Goal: Communication & Community: Answer question/provide support

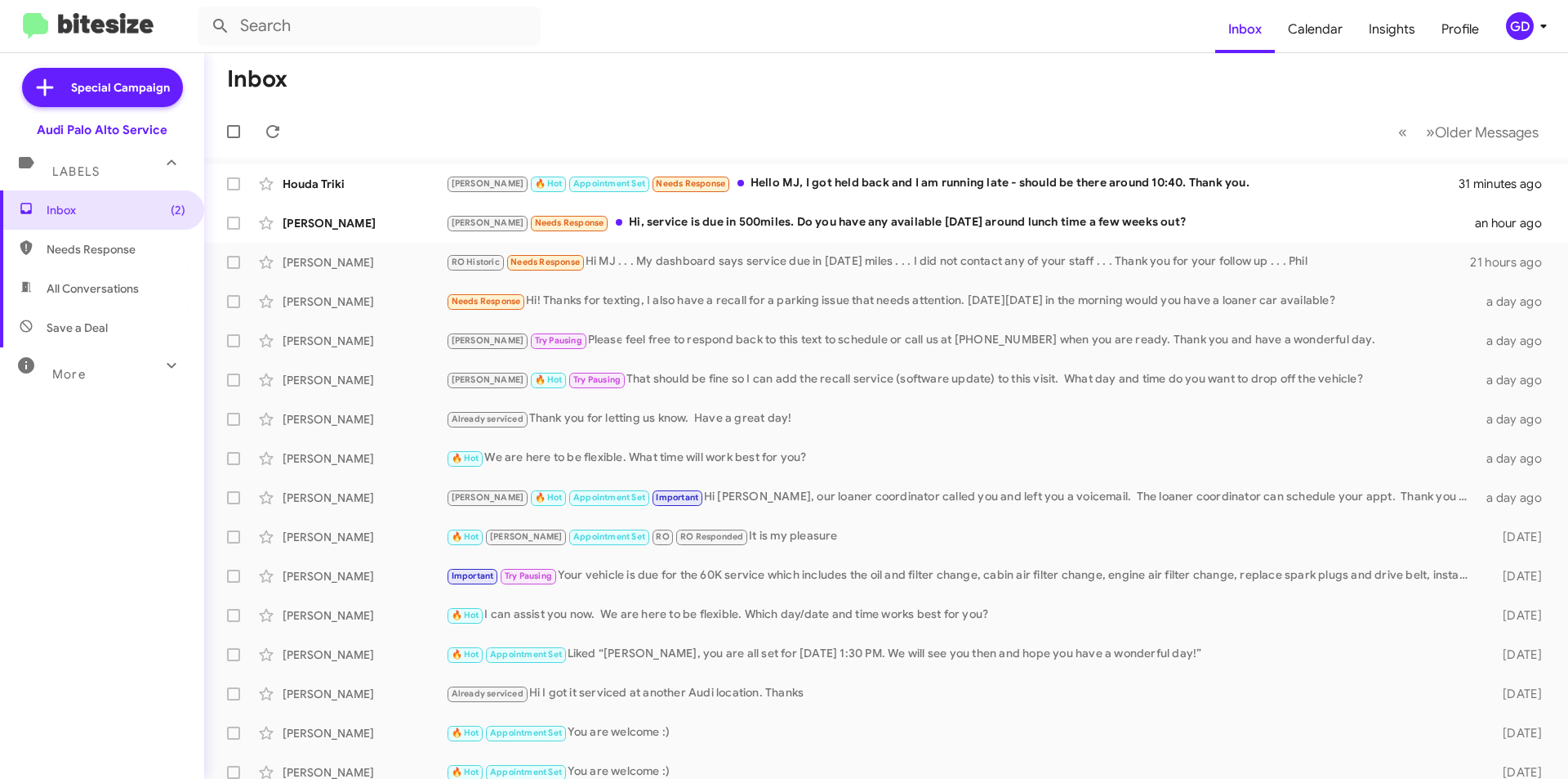
click at [95, 248] on span "Needs Response" at bounding box center [116, 249] width 139 height 17
type input "in:needs-response"
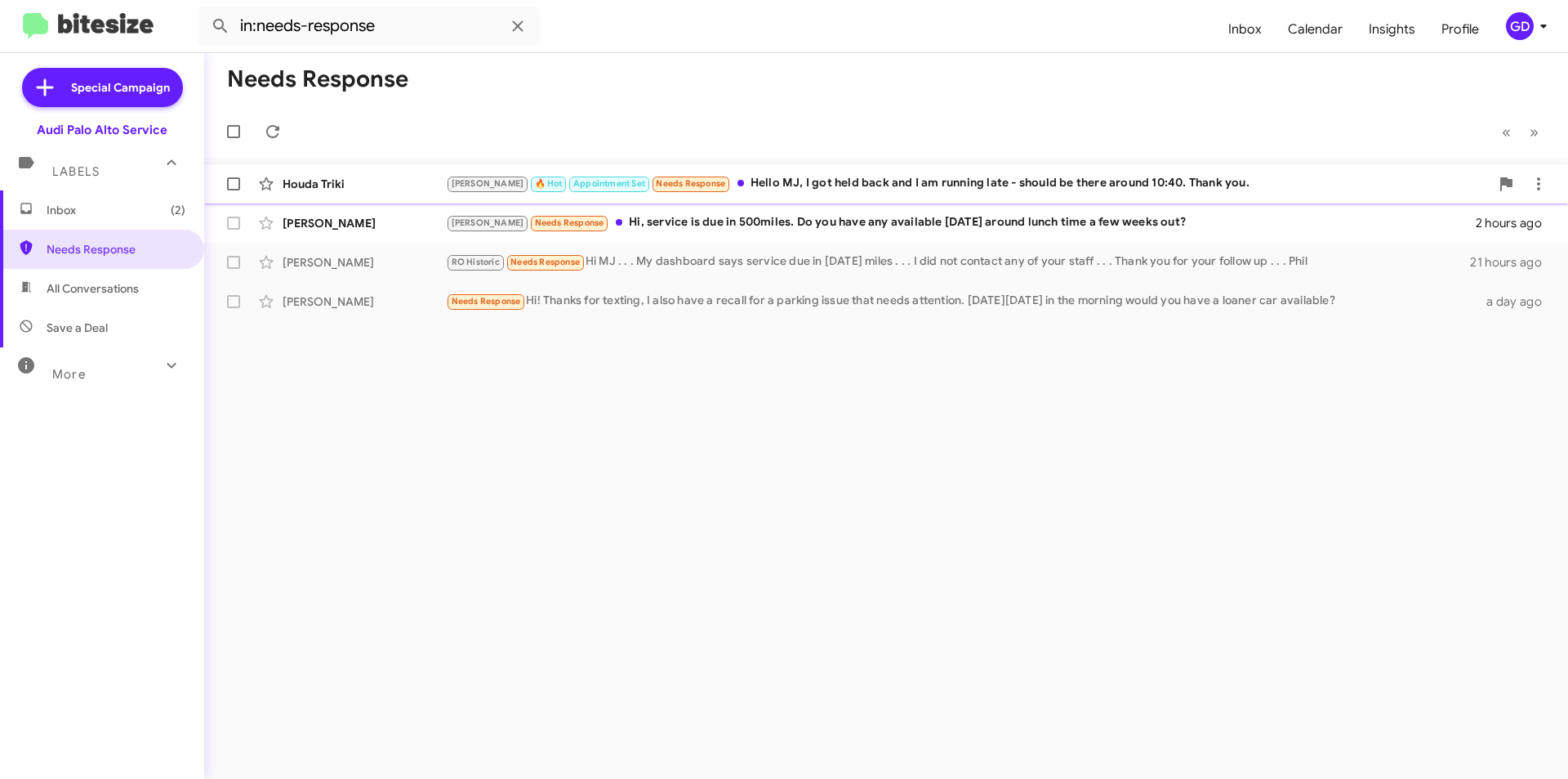
click at [304, 186] on div "Houda Triki" at bounding box center [364, 184] width 163 height 17
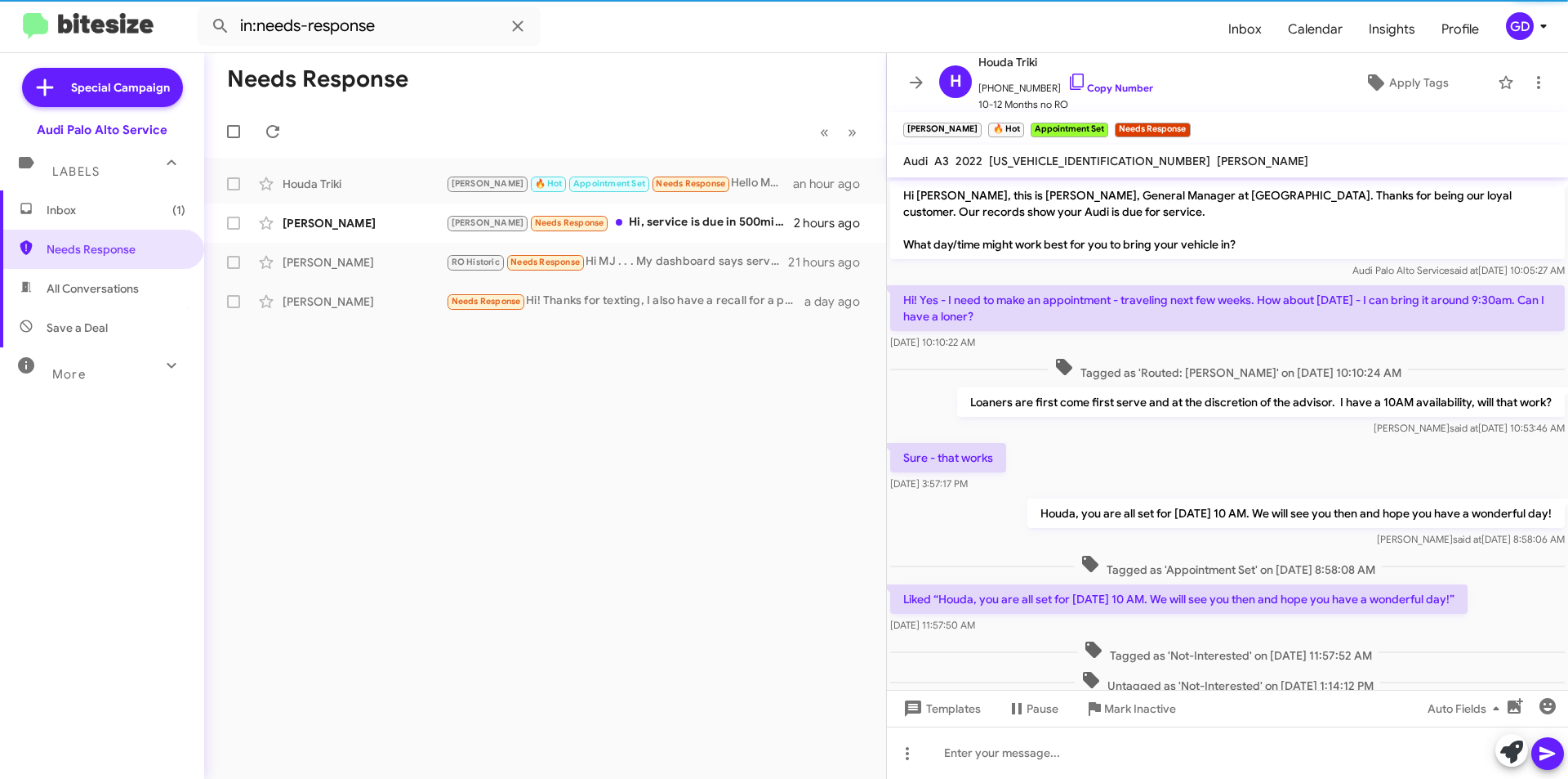
scroll to position [125, 0]
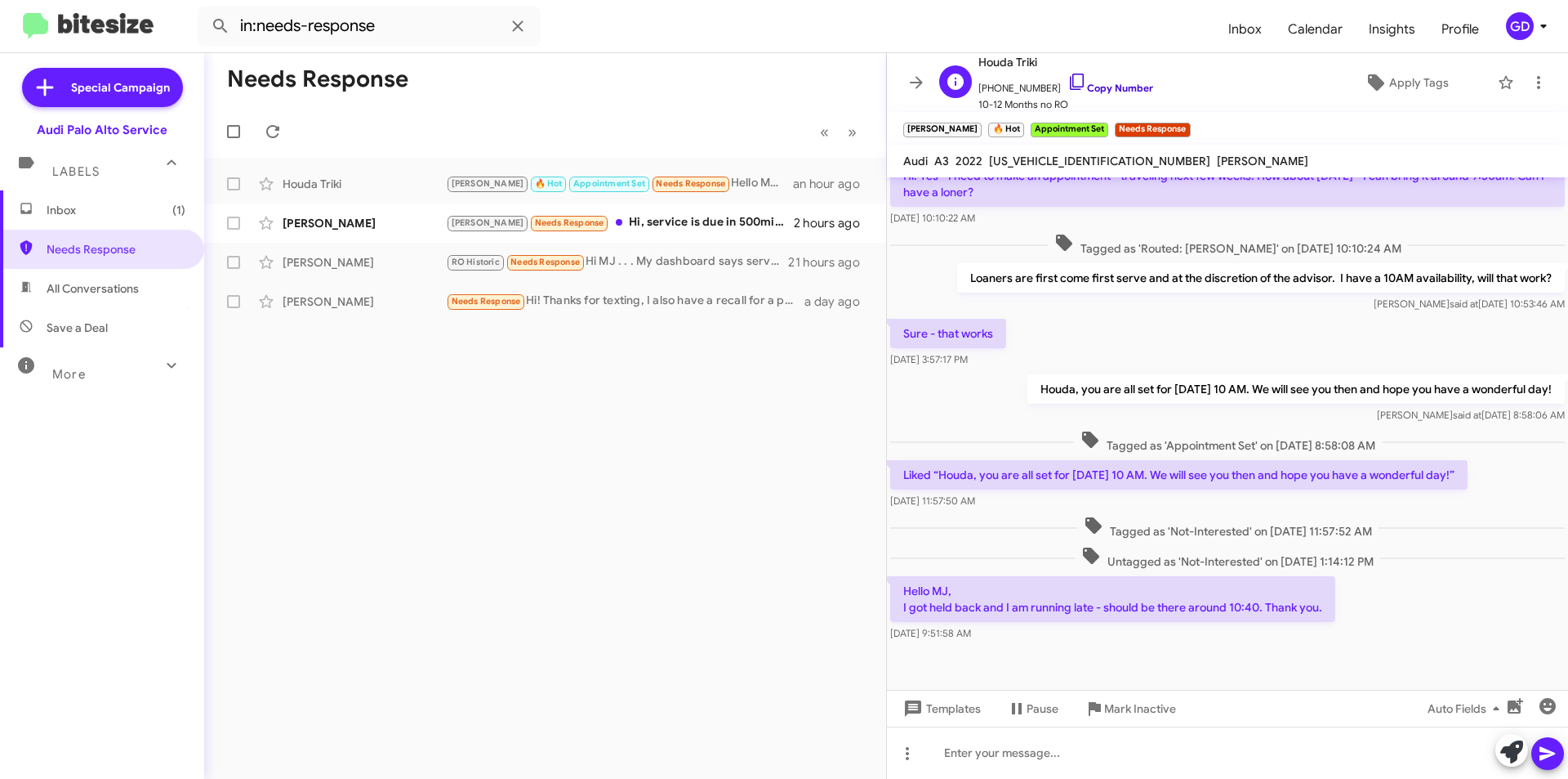
click at [1092, 87] on link "Copy Number" at bounding box center [1110, 88] width 86 height 12
click at [1108, 85] on link "Copy Number" at bounding box center [1110, 88] width 86 height 12
click at [1537, 83] on icon at bounding box center [1538, 82] width 3 height 13
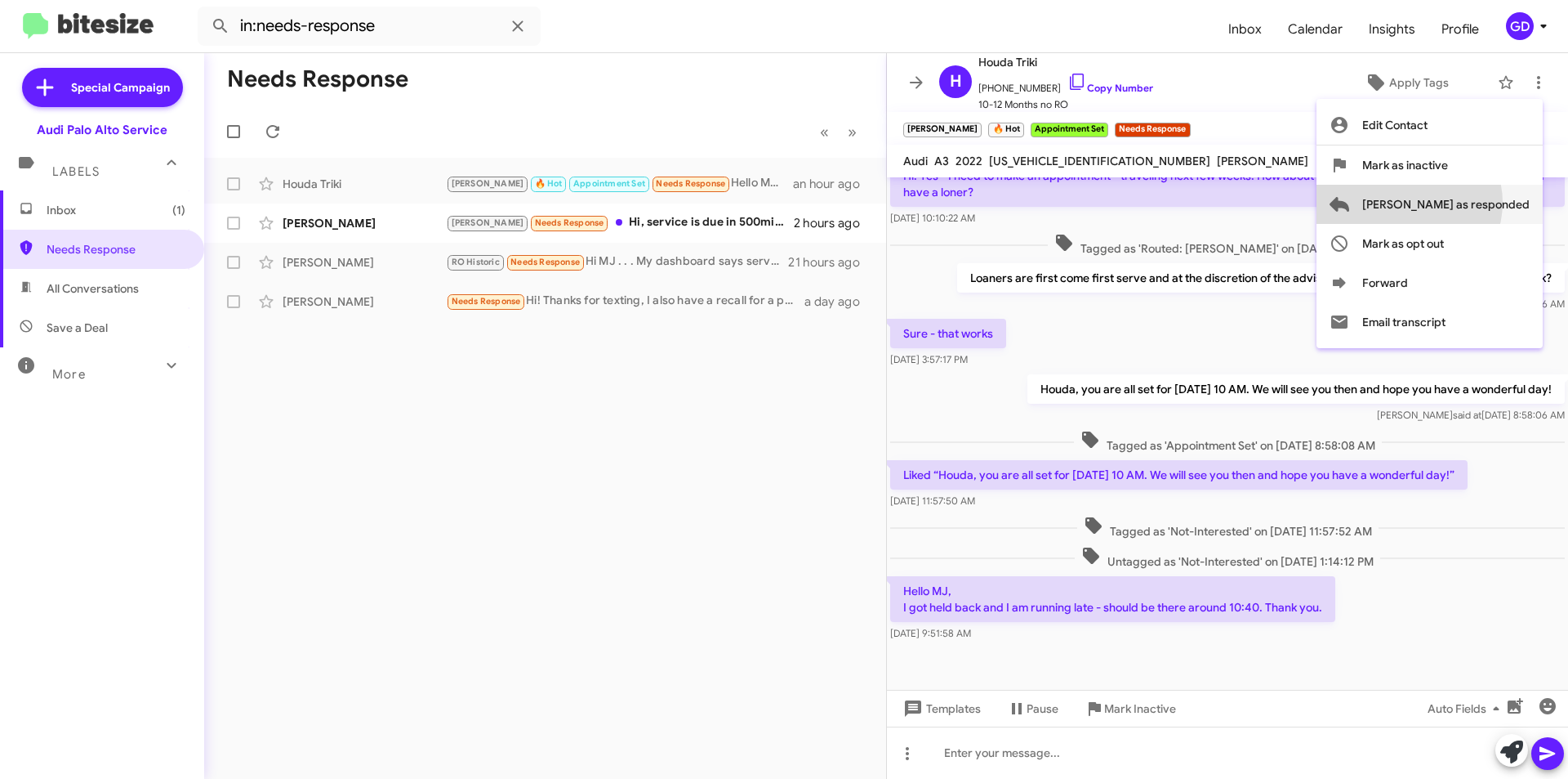
click at [1474, 203] on span "[PERSON_NAME] as responded" at bounding box center [1445, 205] width 167 height 40
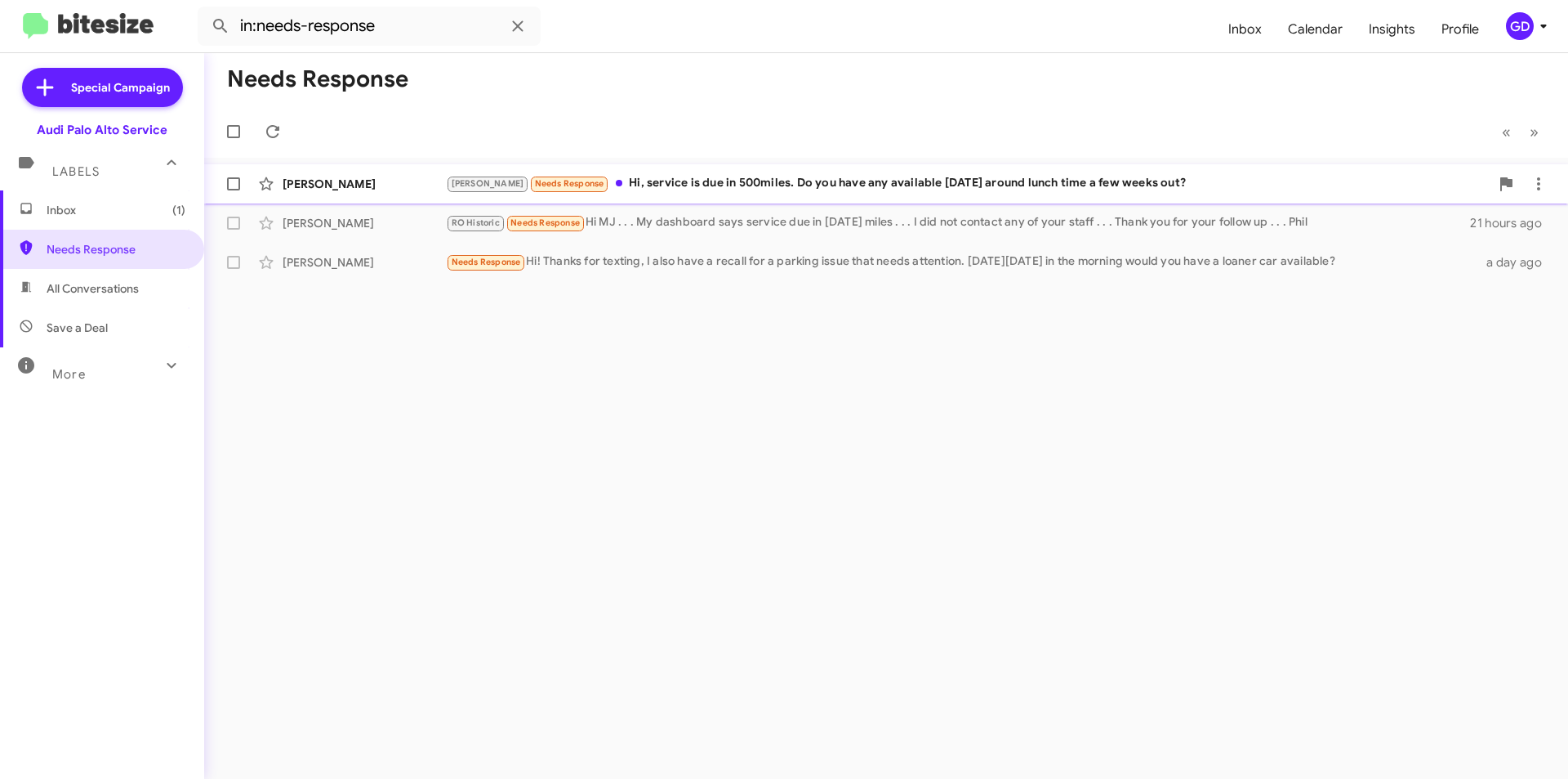
click at [329, 191] on div "[PERSON_NAME]" at bounding box center [364, 184] width 163 height 17
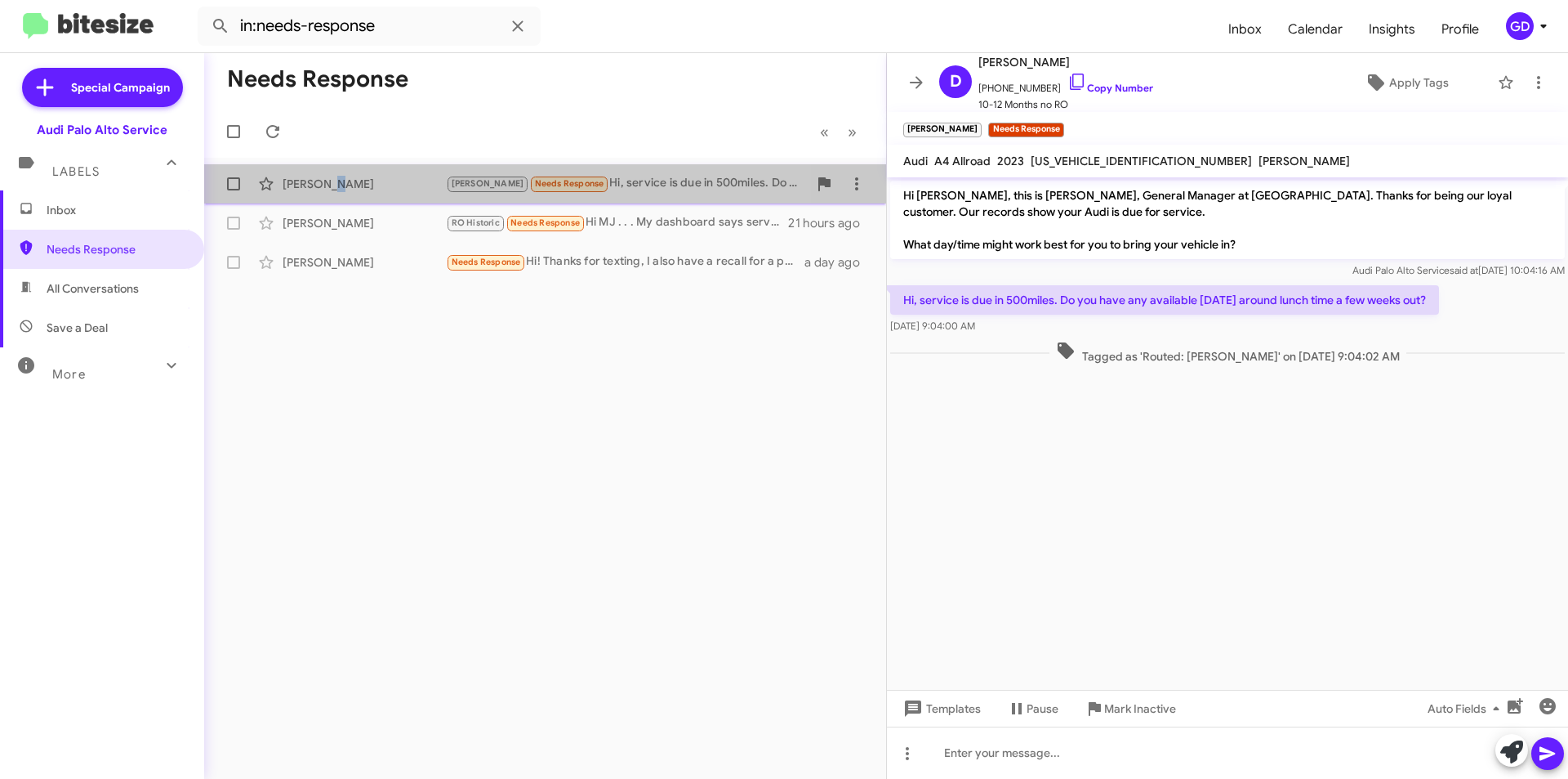
click at [331, 190] on div "[PERSON_NAME]" at bounding box center [364, 184] width 163 height 17
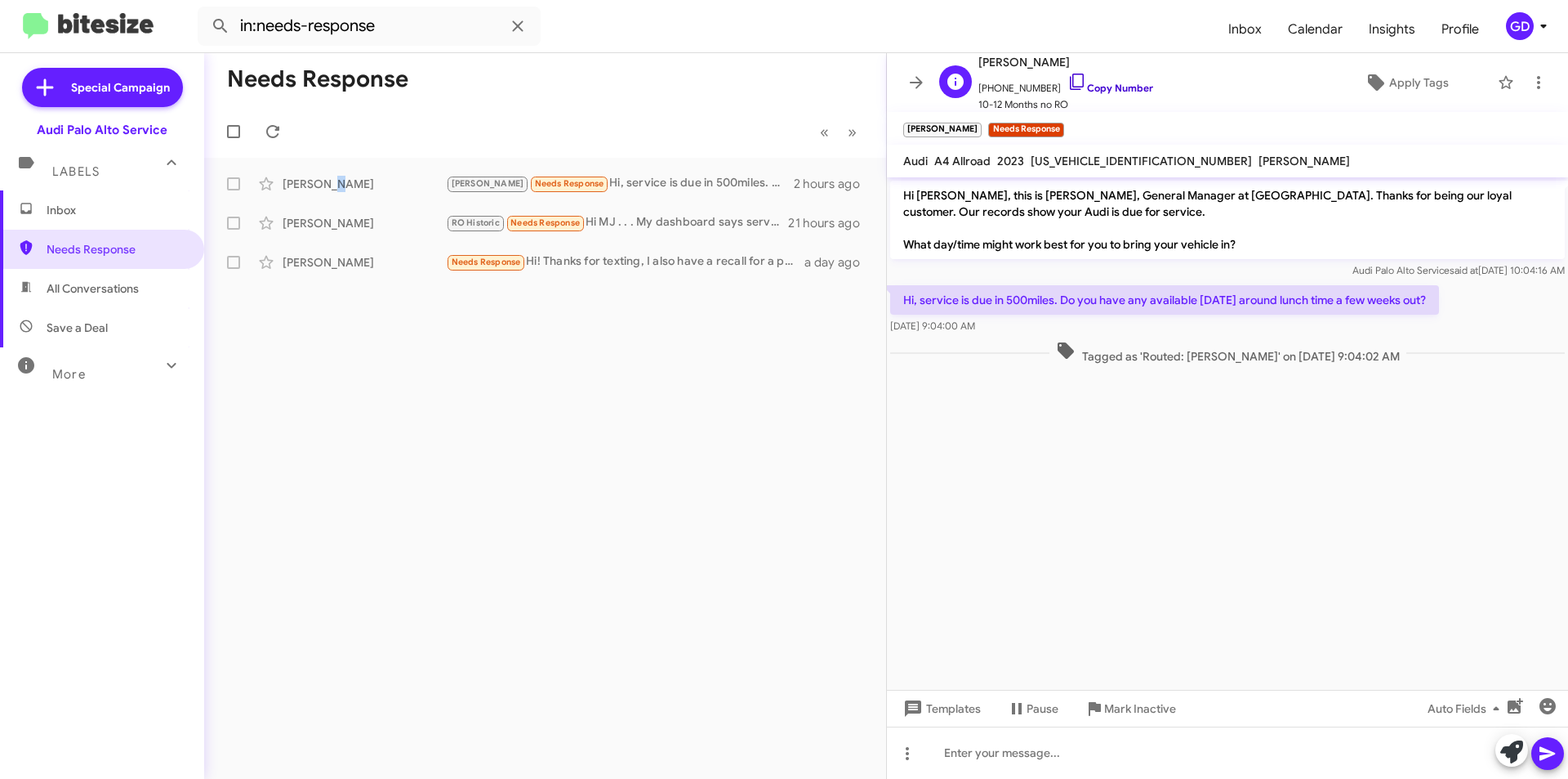
click at [1090, 88] on link "Copy Number" at bounding box center [1110, 88] width 86 height 12
click at [990, 756] on div at bounding box center [1227, 752] width 681 height 52
click at [988, 751] on div at bounding box center [1227, 752] width 681 height 52
paste div
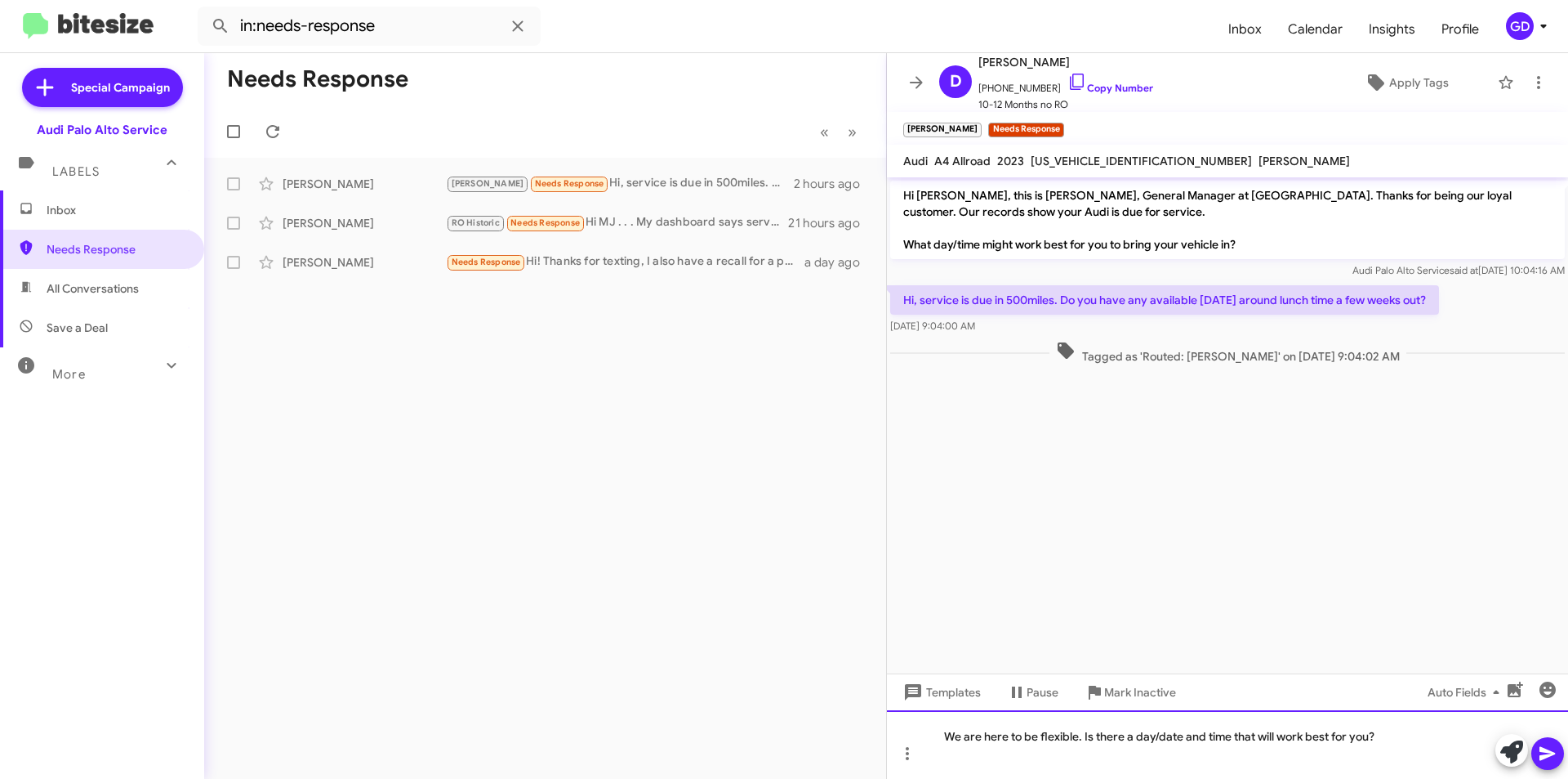
click at [1139, 736] on div "We are here to be flexible. Is there a day/date and time that will work best fo…" at bounding box center [1227, 743] width 681 height 68
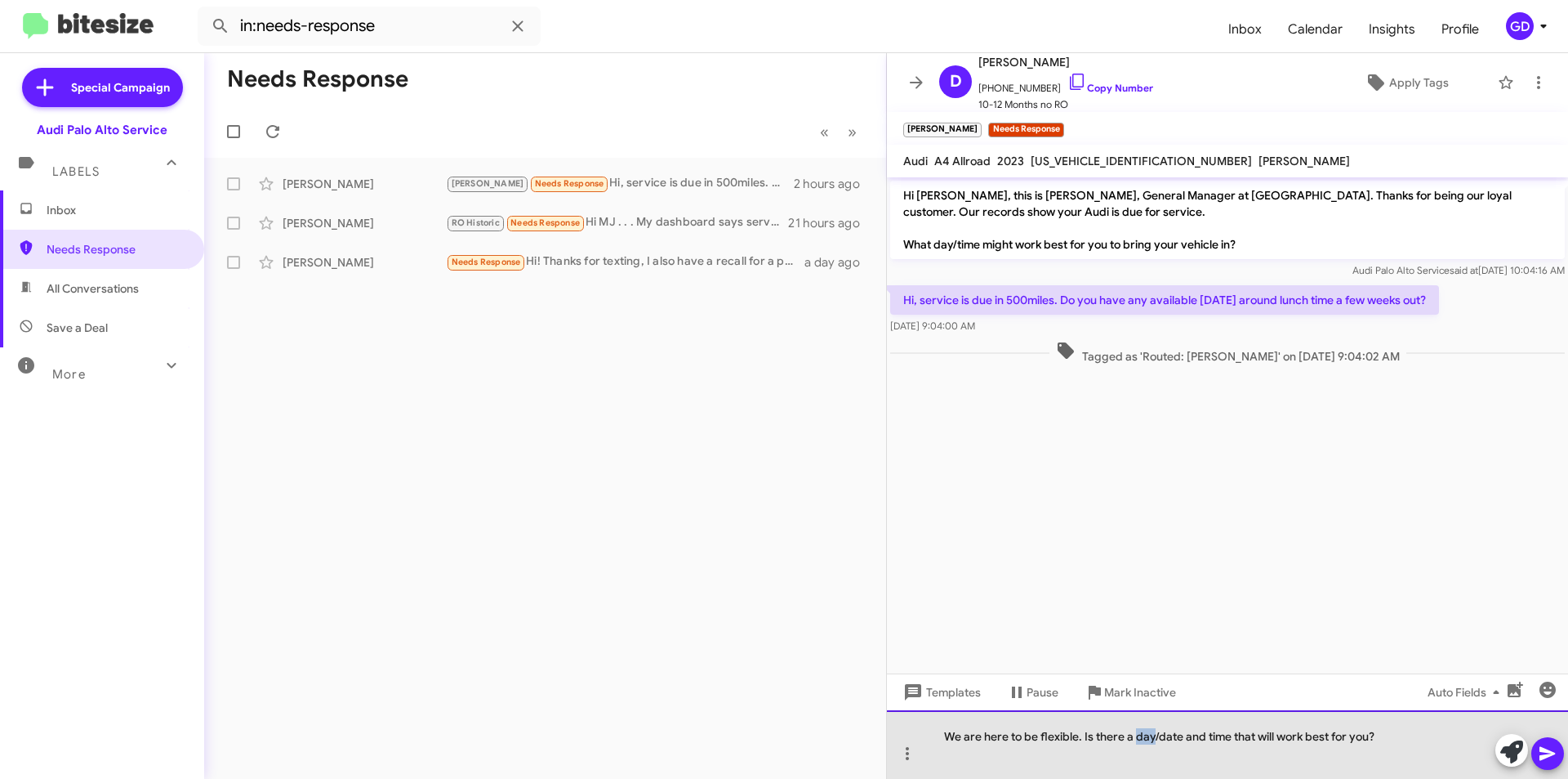
click at [1139, 736] on div "We are here to be flexible. Is there a day/date and time that will work best fo…" at bounding box center [1227, 743] width 681 height 68
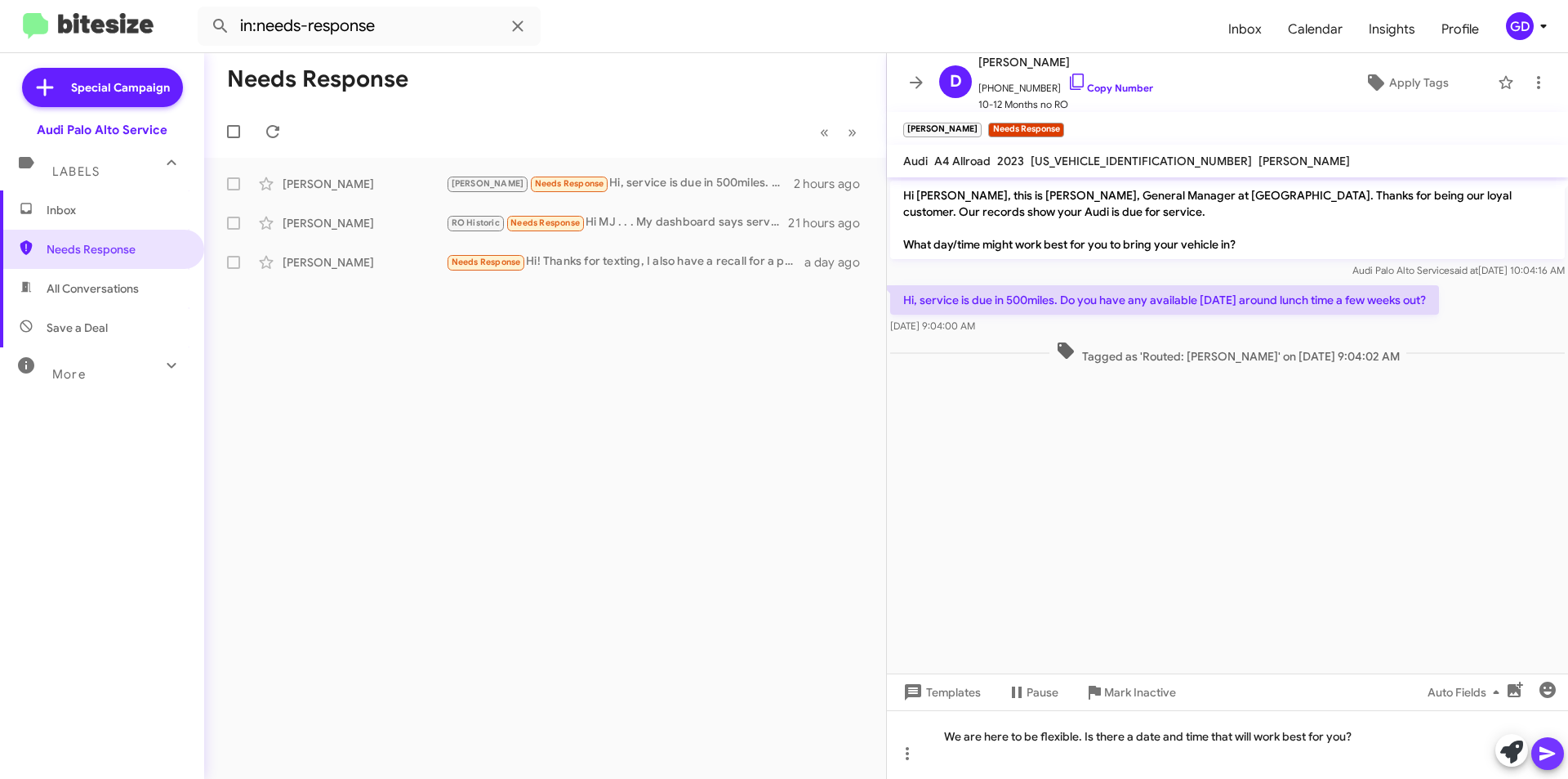
click at [1544, 751] on icon at bounding box center [1547, 753] width 16 height 14
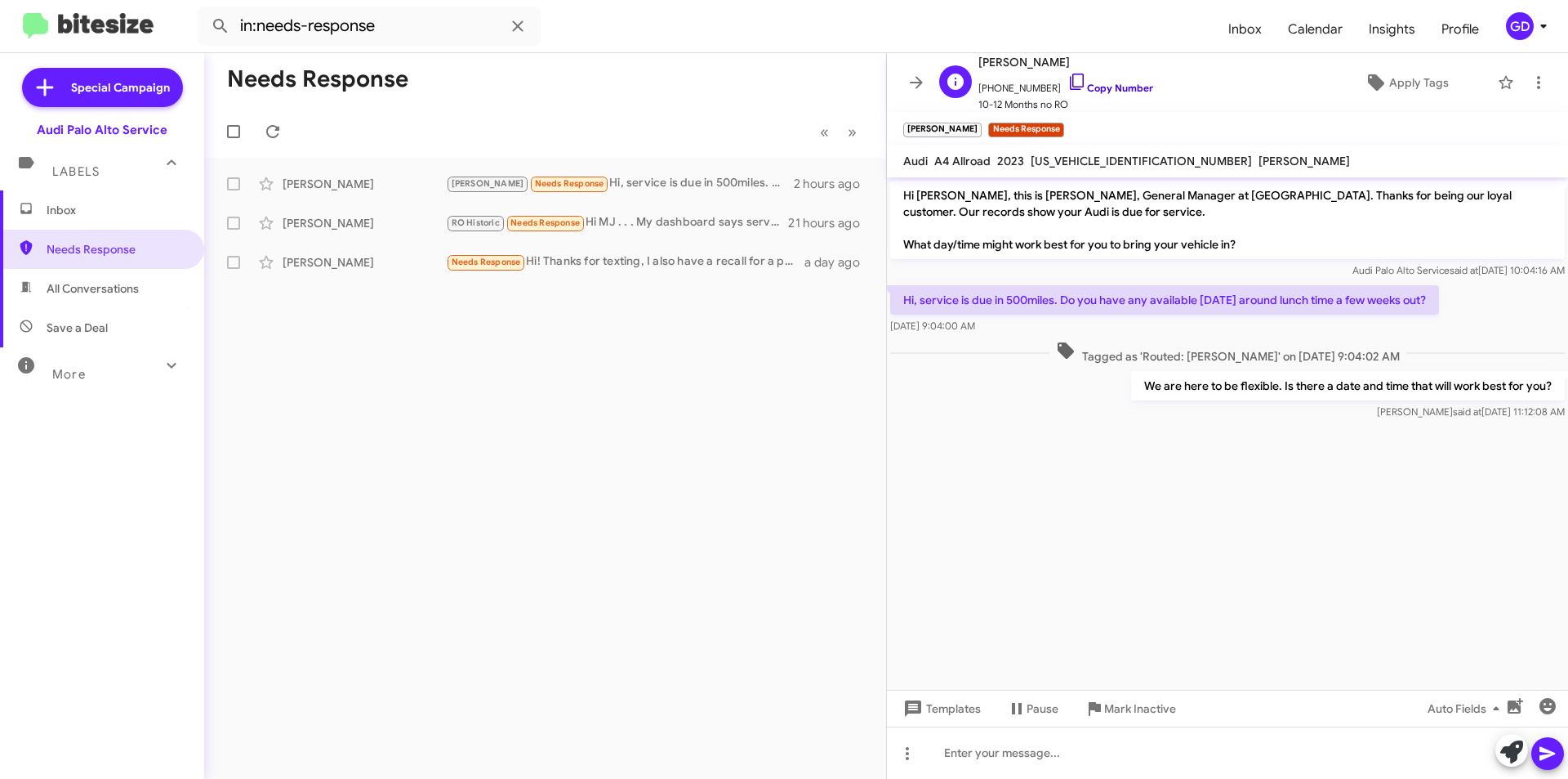
click at [1101, 83] on link "Copy Number" at bounding box center [1110, 88] width 86 height 12
click at [280, 131] on icon at bounding box center [273, 131] width 20 height 20
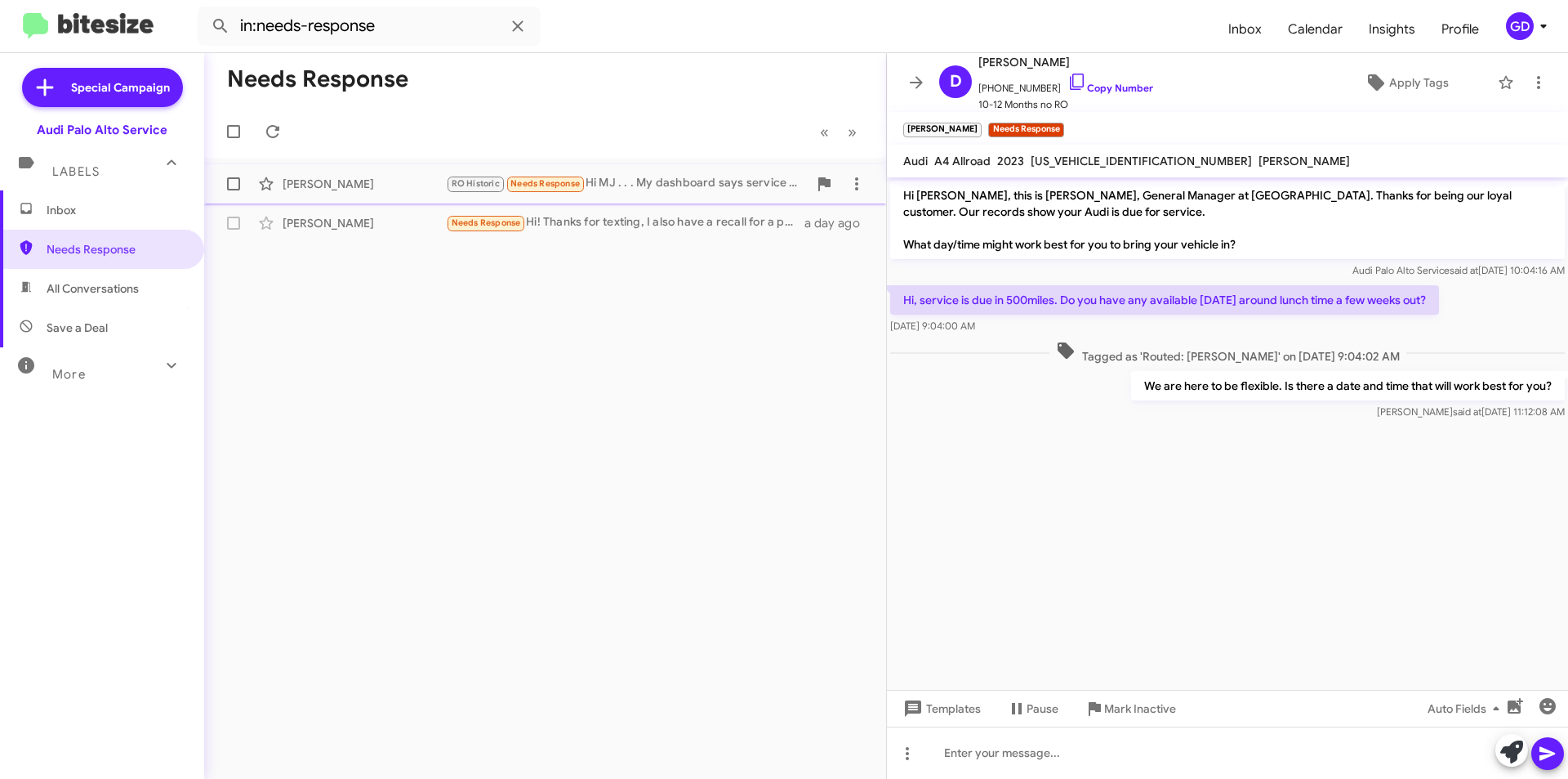
click at [301, 186] on div "[PERSON_NAME]" at bounding box center [364, 184] width 163 height 17
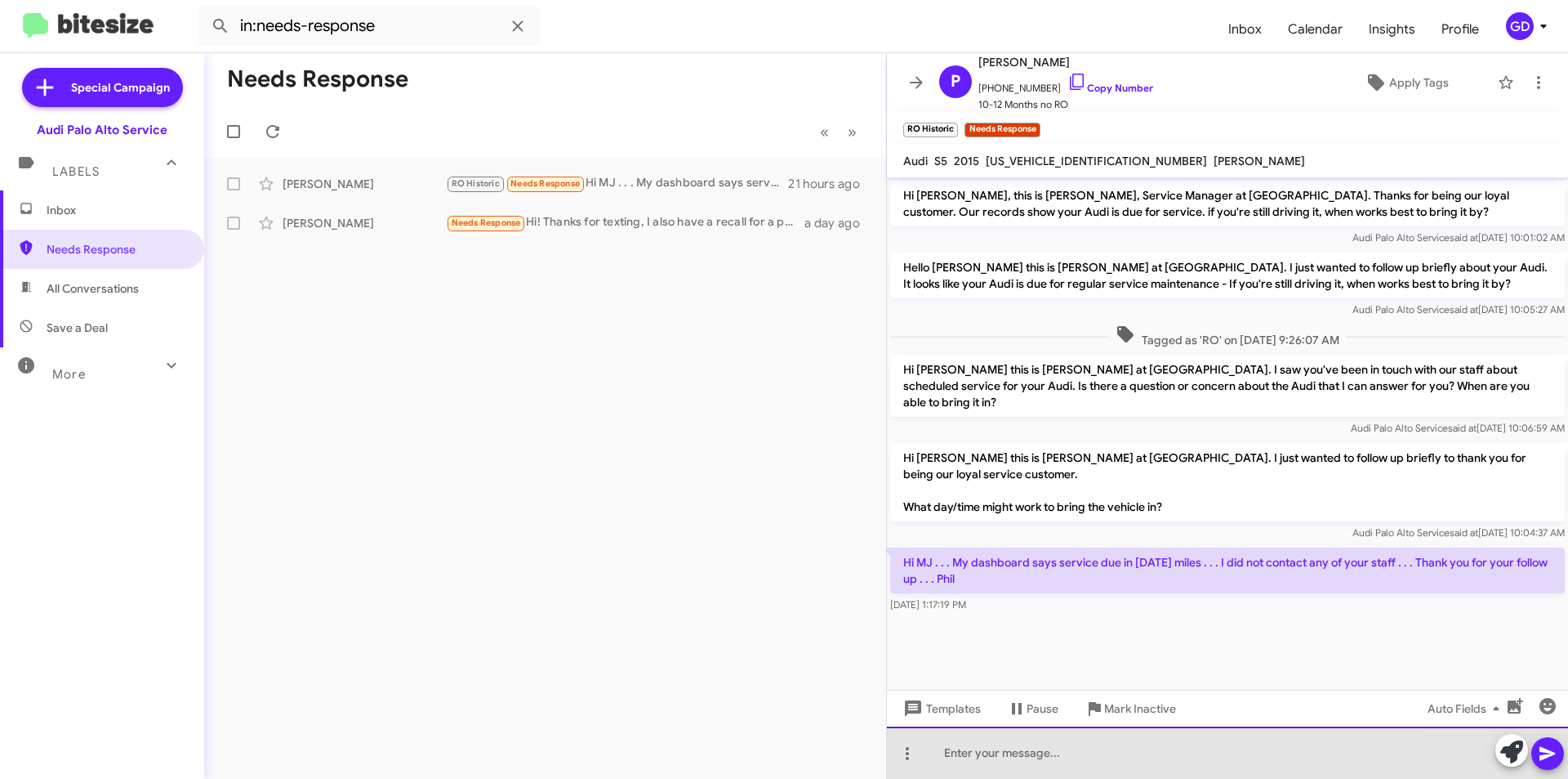
drag, startPoint x: 982, startPoint y: 757, endPoint x: 1109, endPoint y: 750, distance: 127.2
click at [982, 757] on div at bounding box center [1227, 752] width 681 height 52
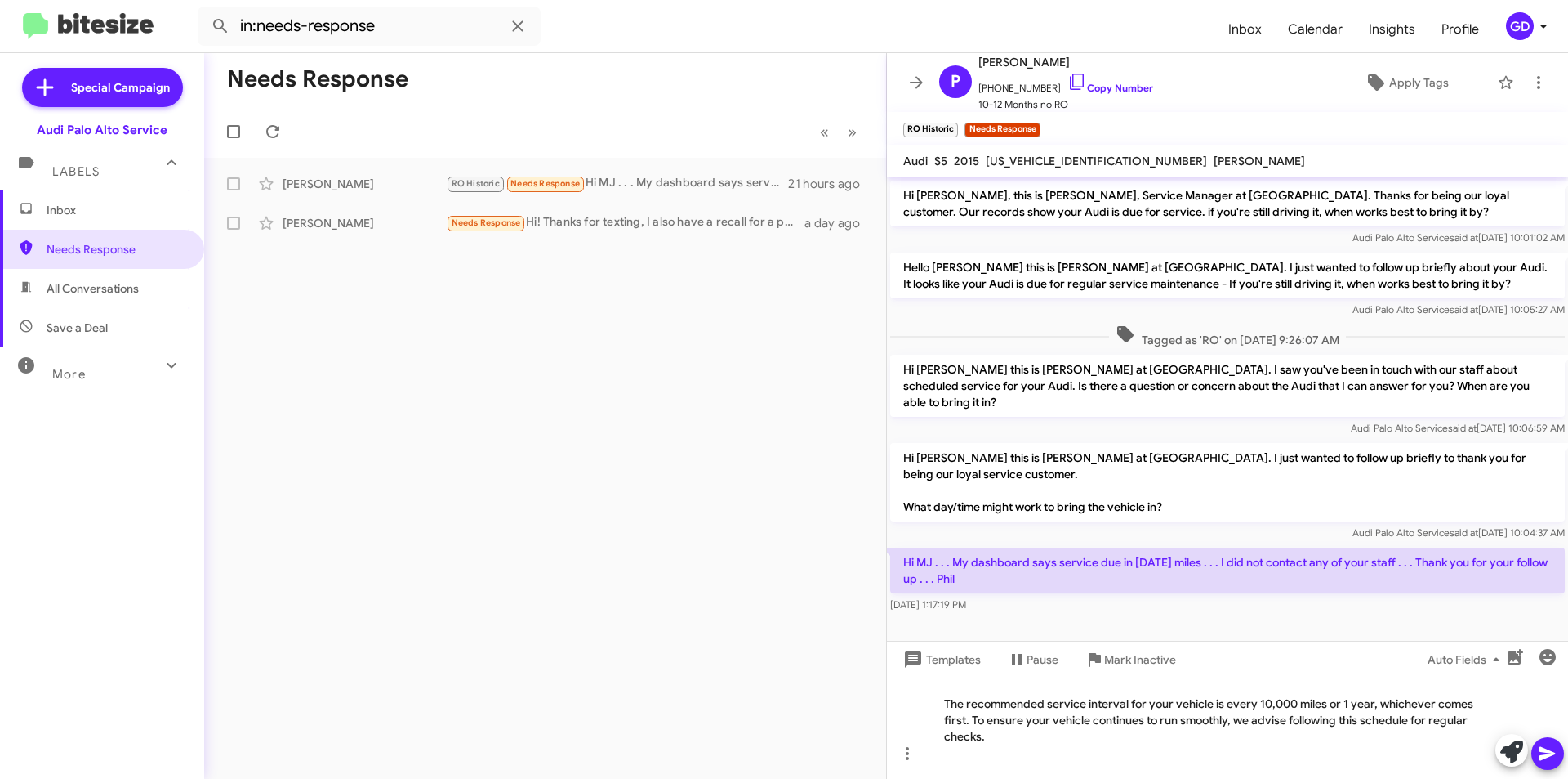
click at [1542, 751] on icon at bounding box center [1547, 753] width 16 height 14
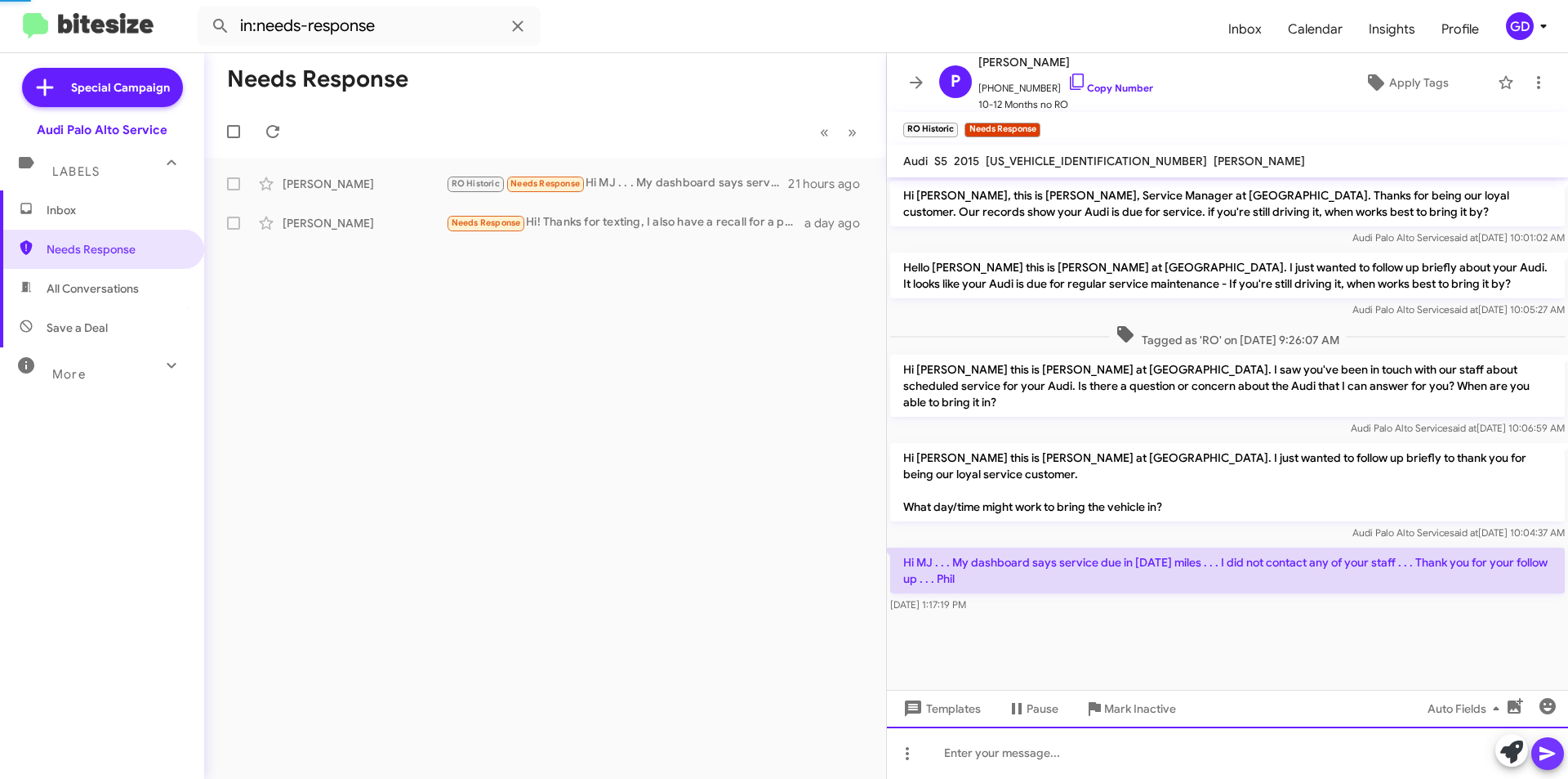
scroll to position [11, 0]
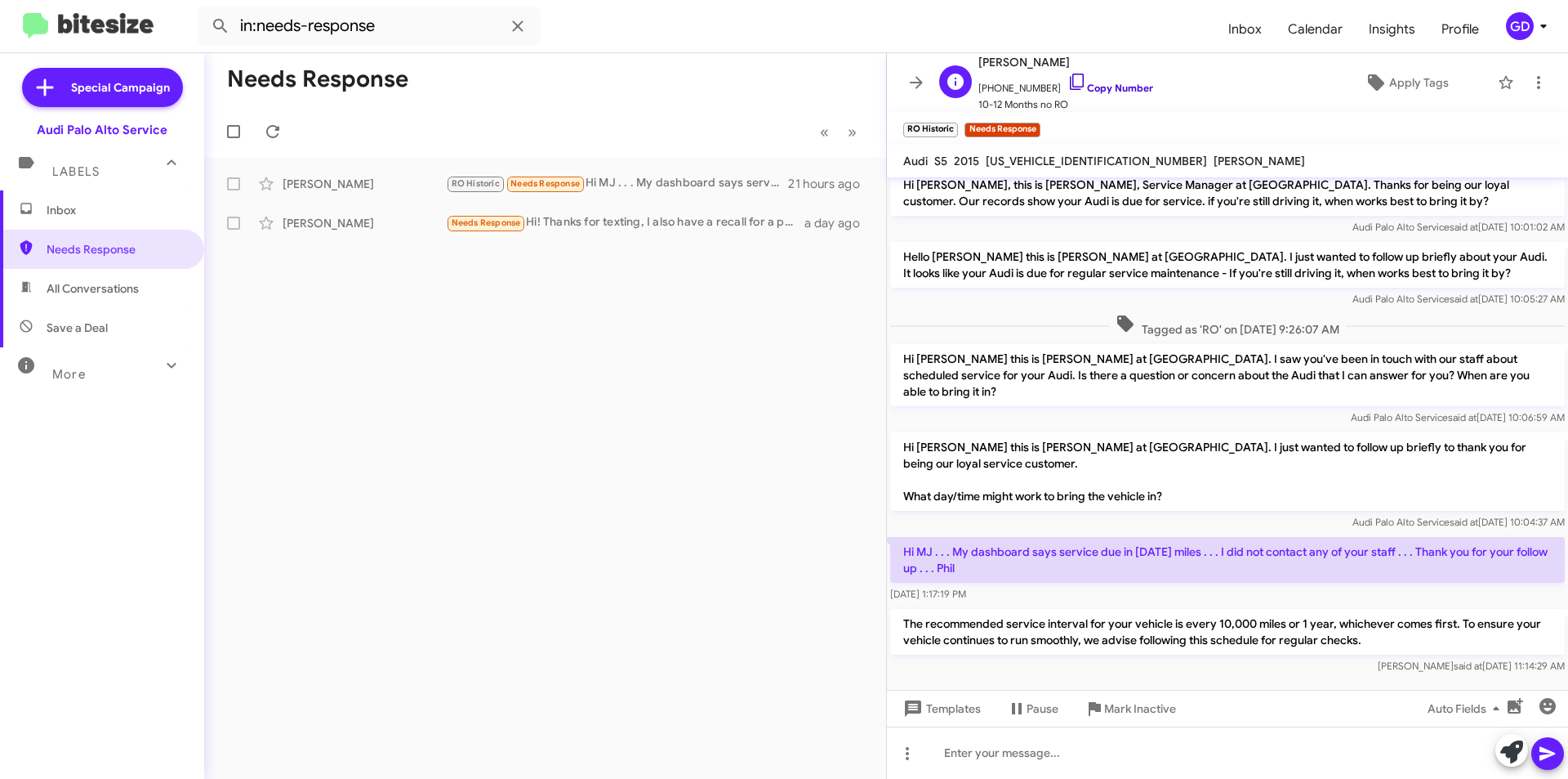
click at [1095, 85] on link "Copy Number" at bounding box center [1110, 88] width 86 height 12
click at [1096, 84] on link "Copy Number" at bounding box center [1110, 88] width 86 height 12
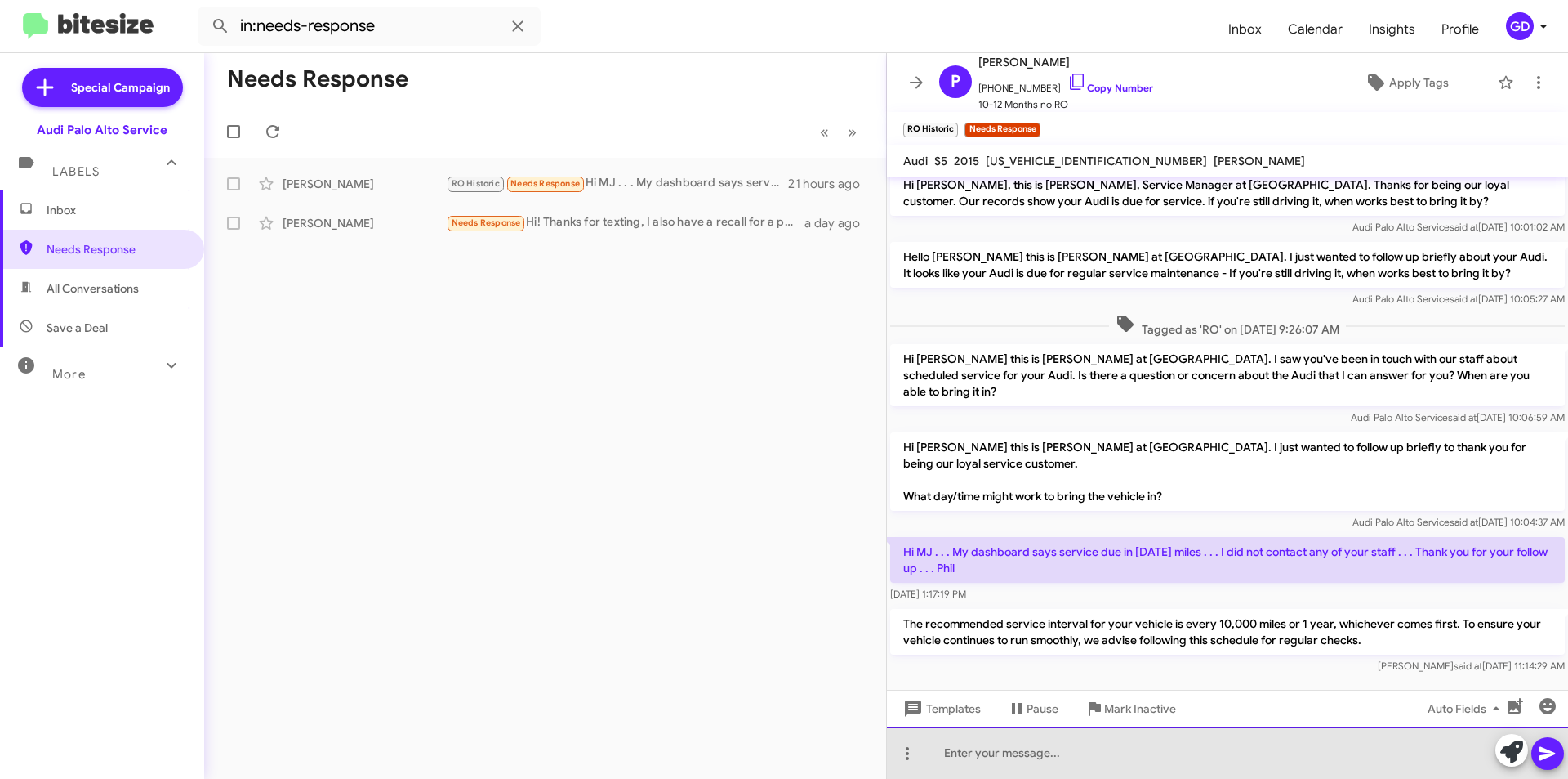
click at [971, 760] on div at bounding box center [1227, 752] width 681 height 52
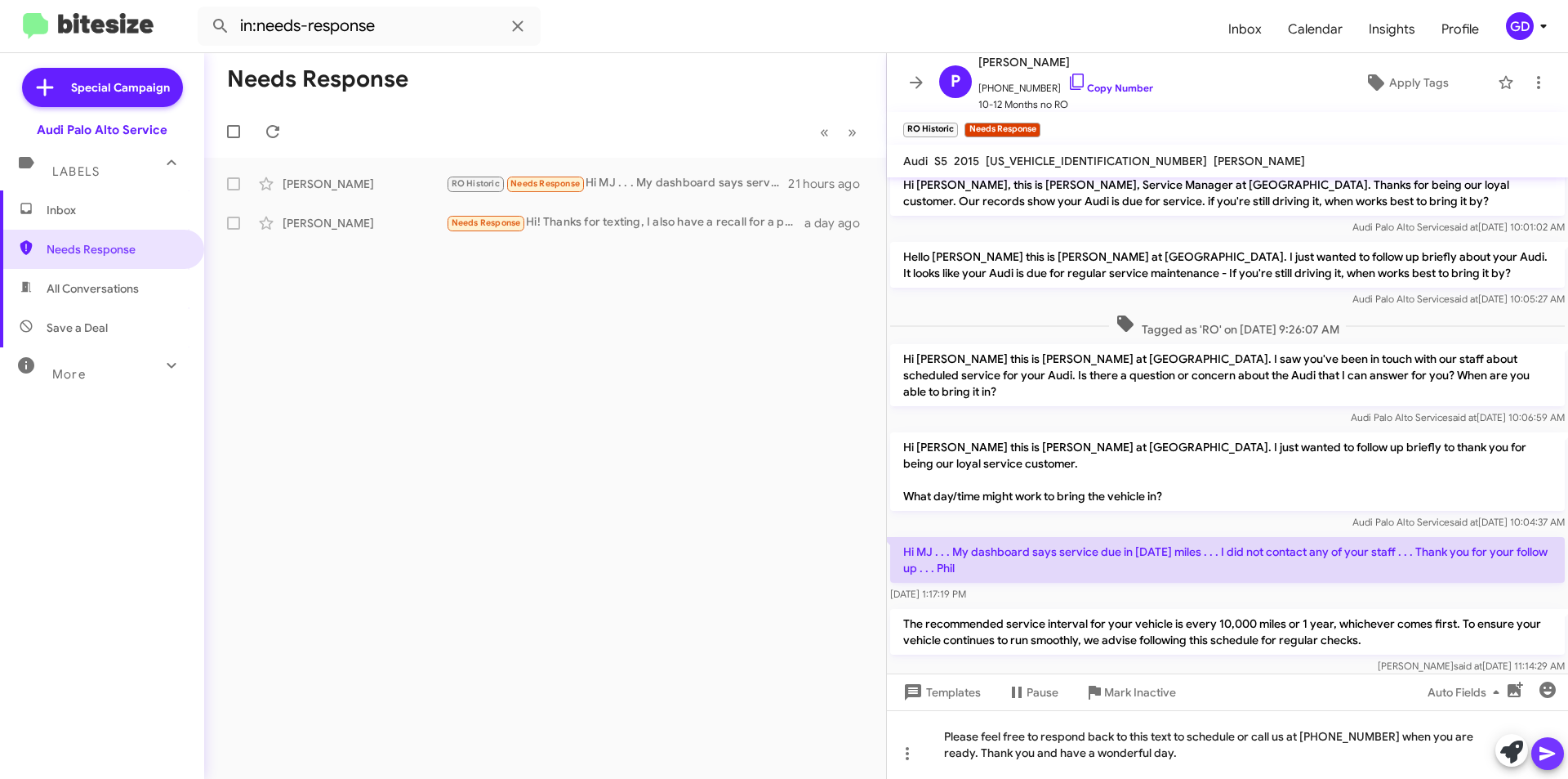
click at [1540, 750] on icon at bounding box center [1547, 753] width 16 height 14
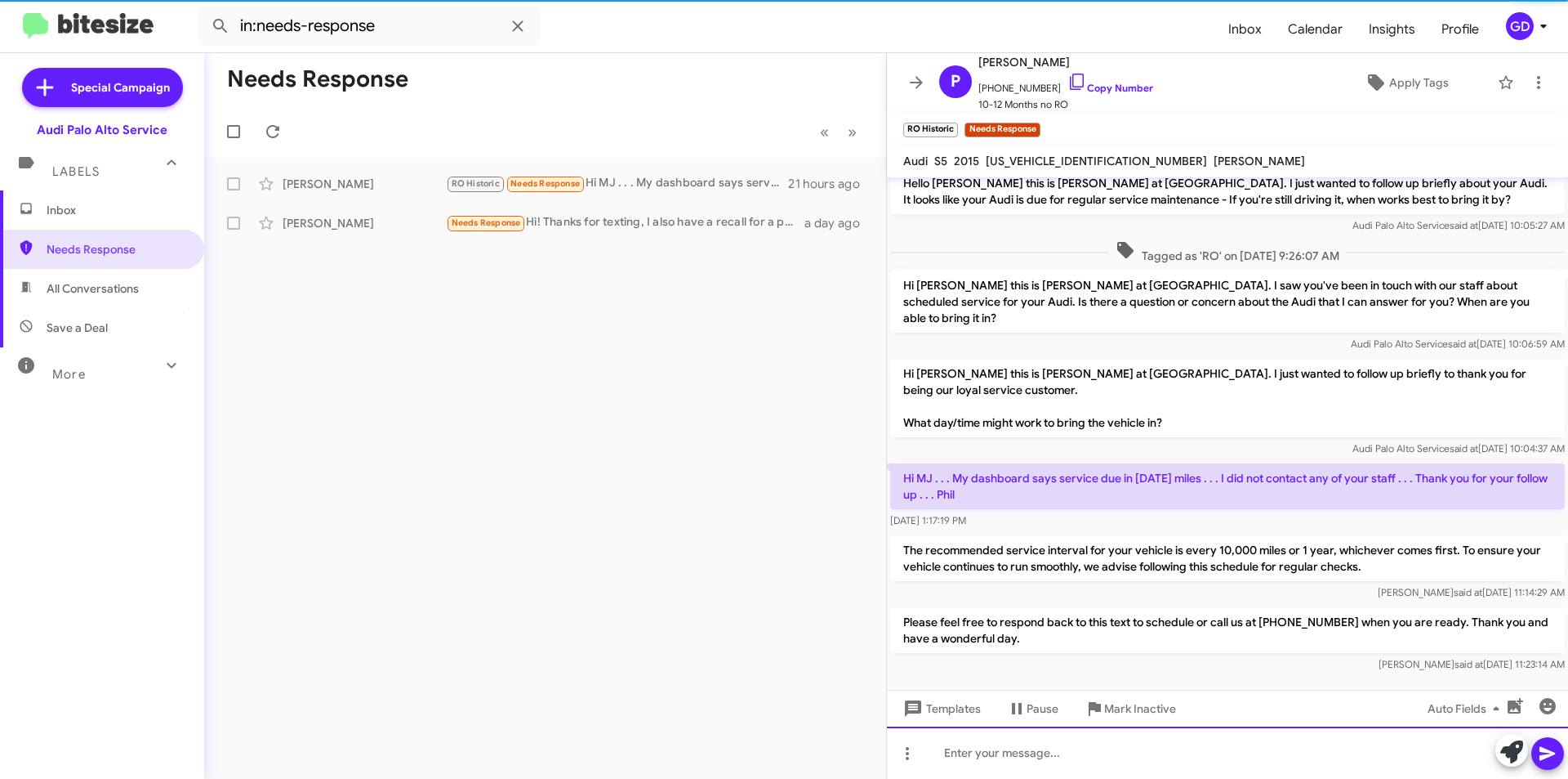
scroll to position [87, 0]
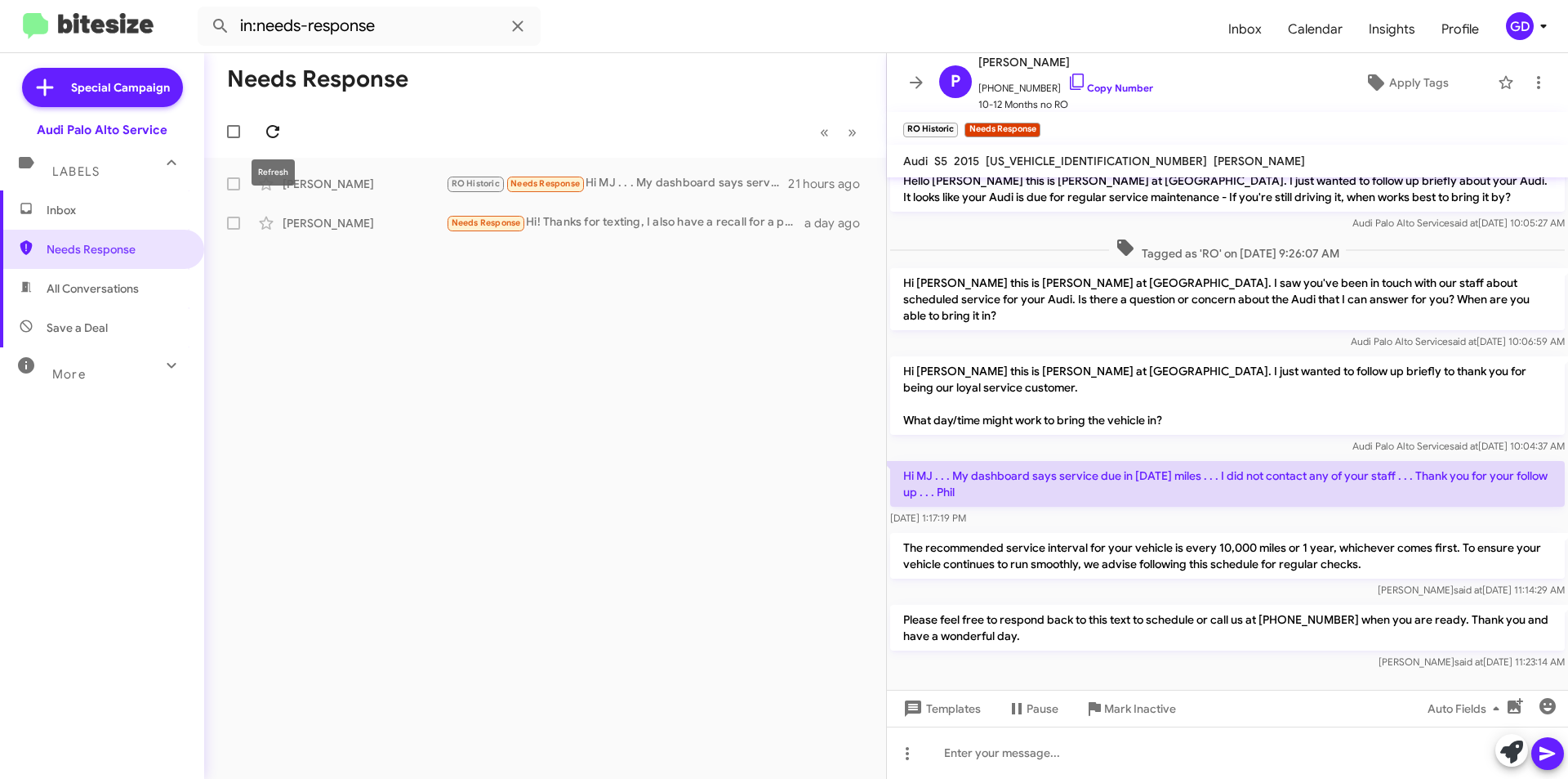
click at [276, 125] on icon at bounding box center [273, 131] width 20 height 20
click at [316, 189] on div "[PERSON_NAME]" at bounding box center [364, 184] width 163 height 17
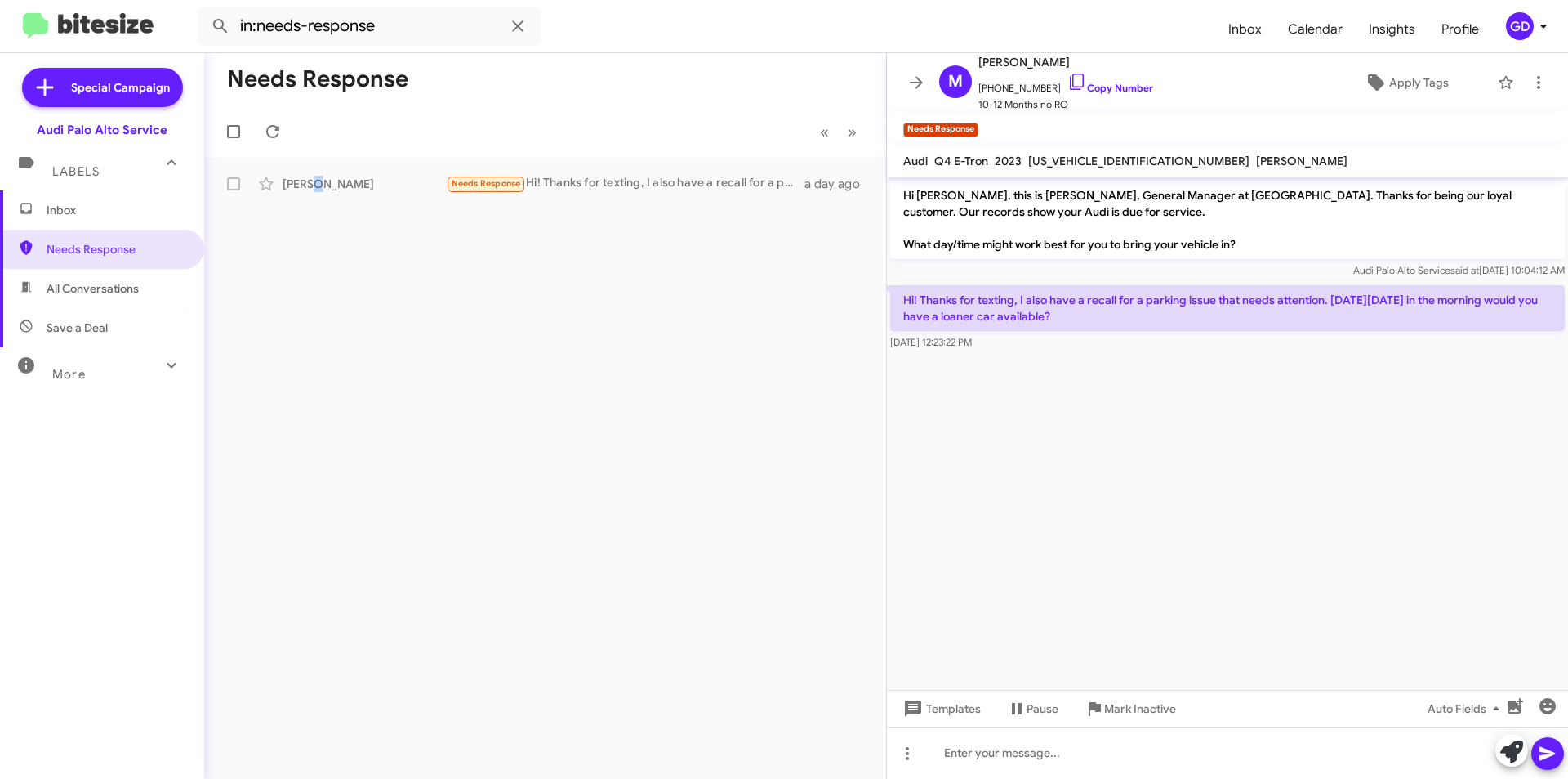
click at [63, 218] on span "Inbox" at bounding box center [102, 211] width 205 height 40
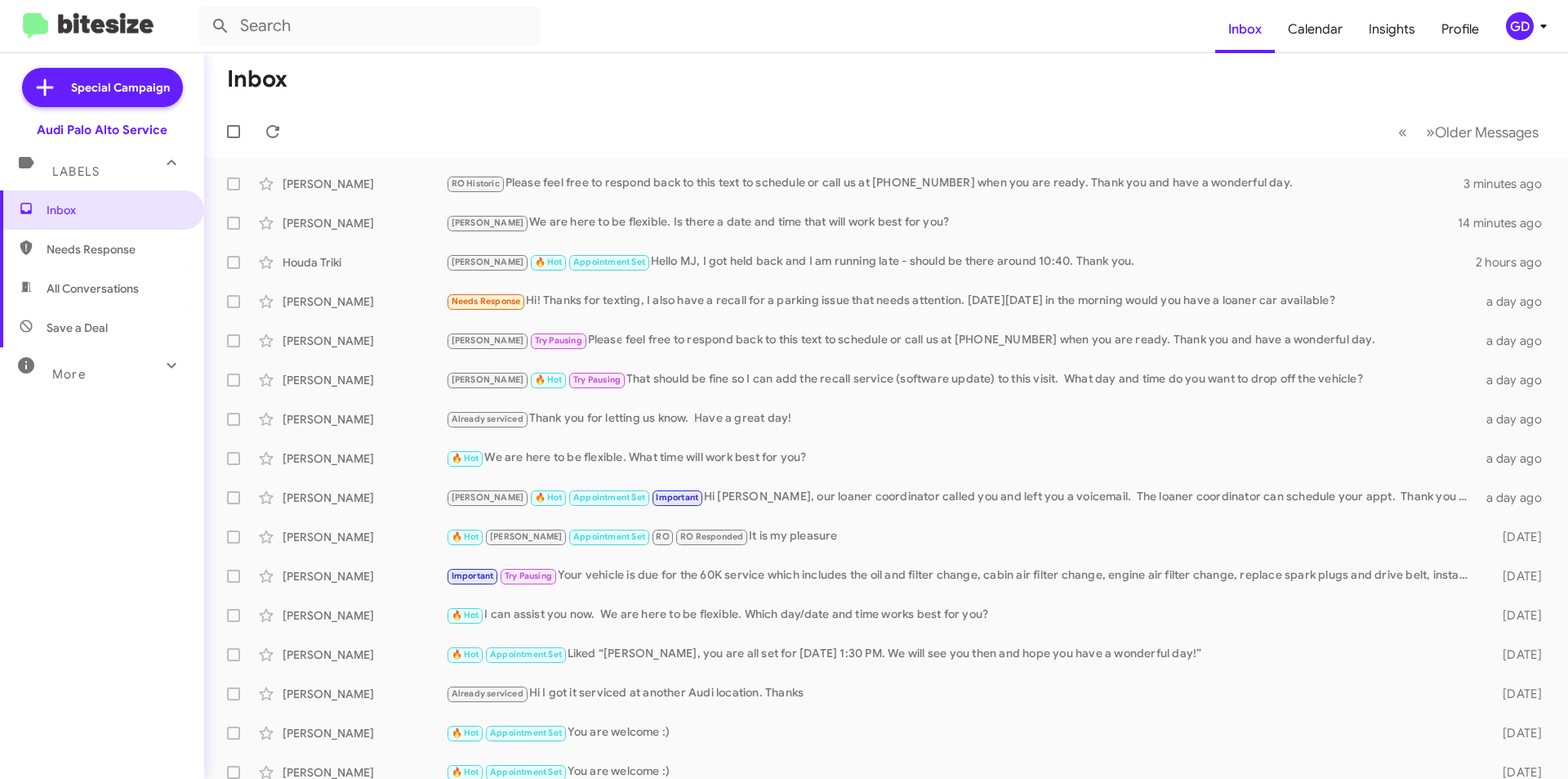
click at [79, 262] on span "Needs Response" at bounding box center [102, 249] width 205 height 40
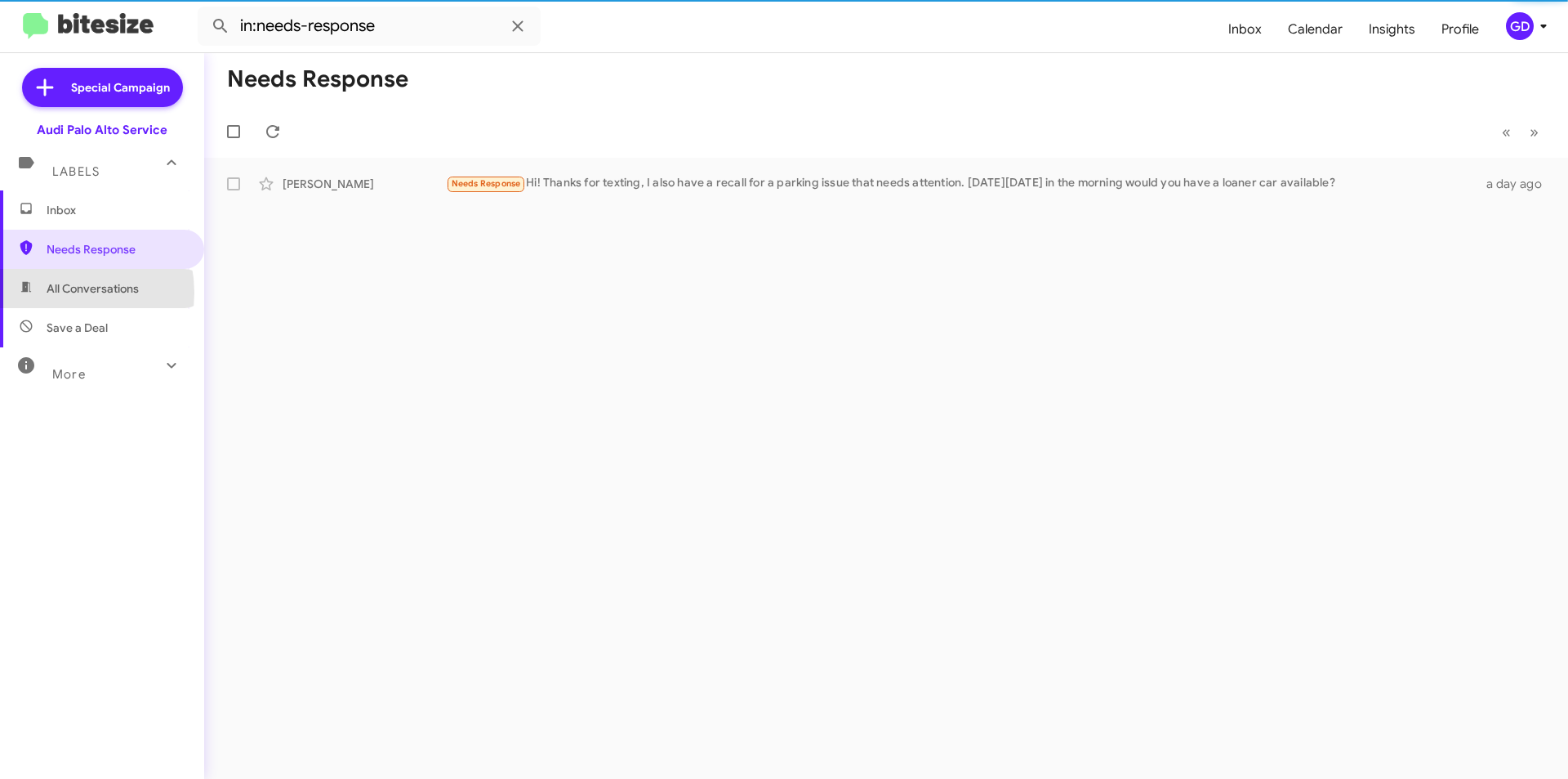
click at [59, 293] on span "All Conversations" at bounding box center [92, 289] width 92 height 17
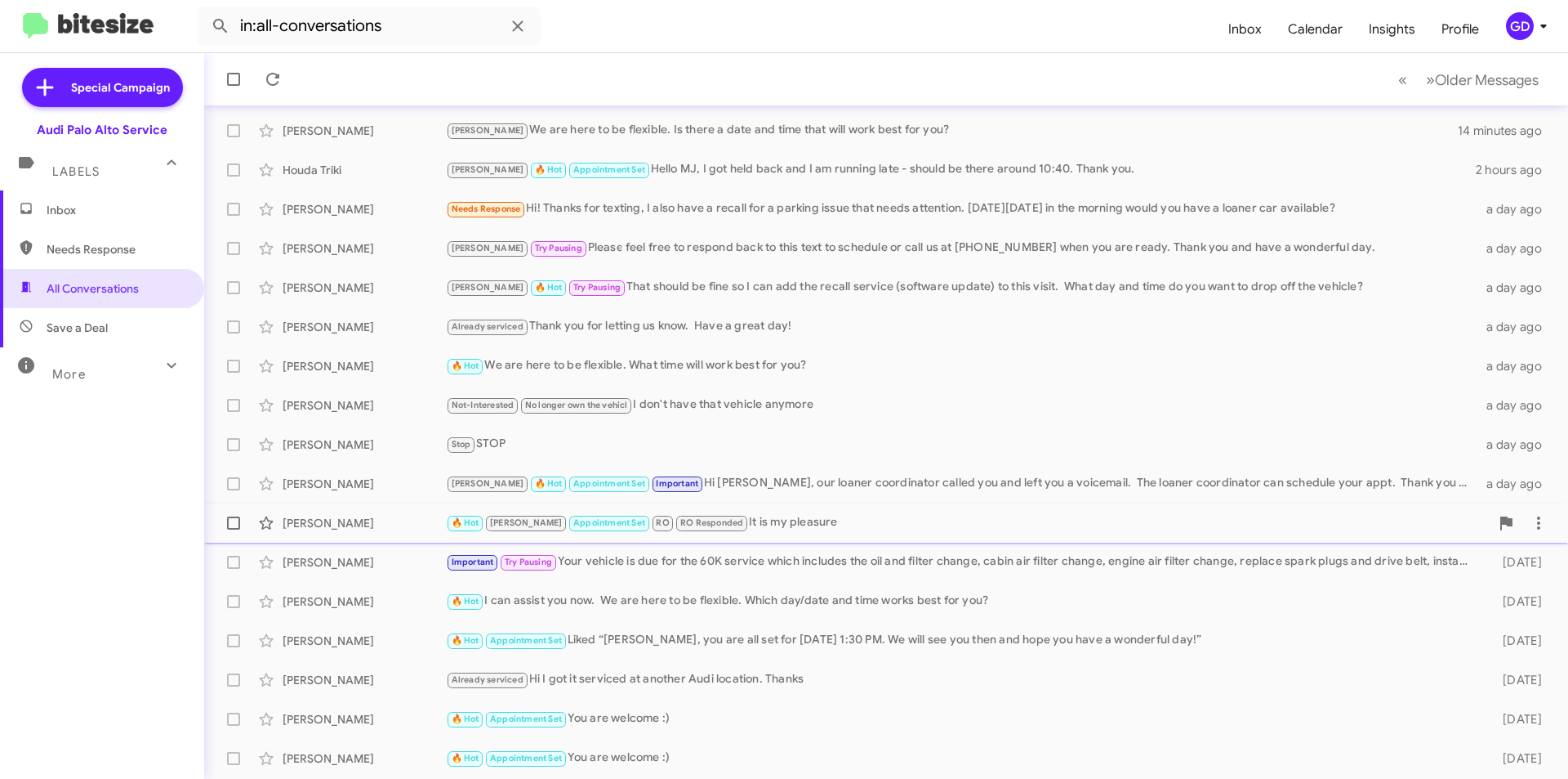
scroll to position [170, 0]
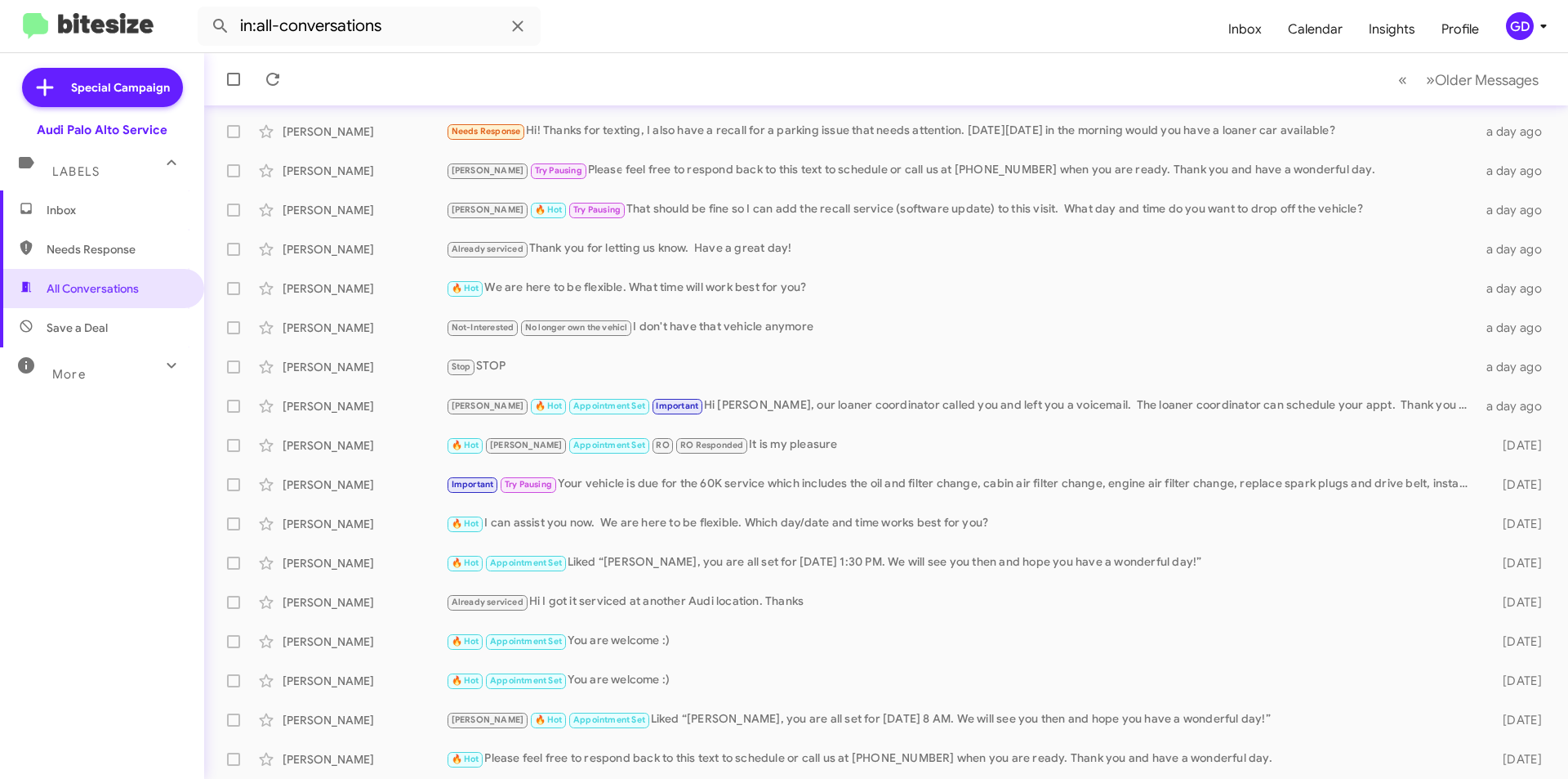
click at [78, 333] on span "Save a Deal" at bounding box center [77, 327] width 61 height 17
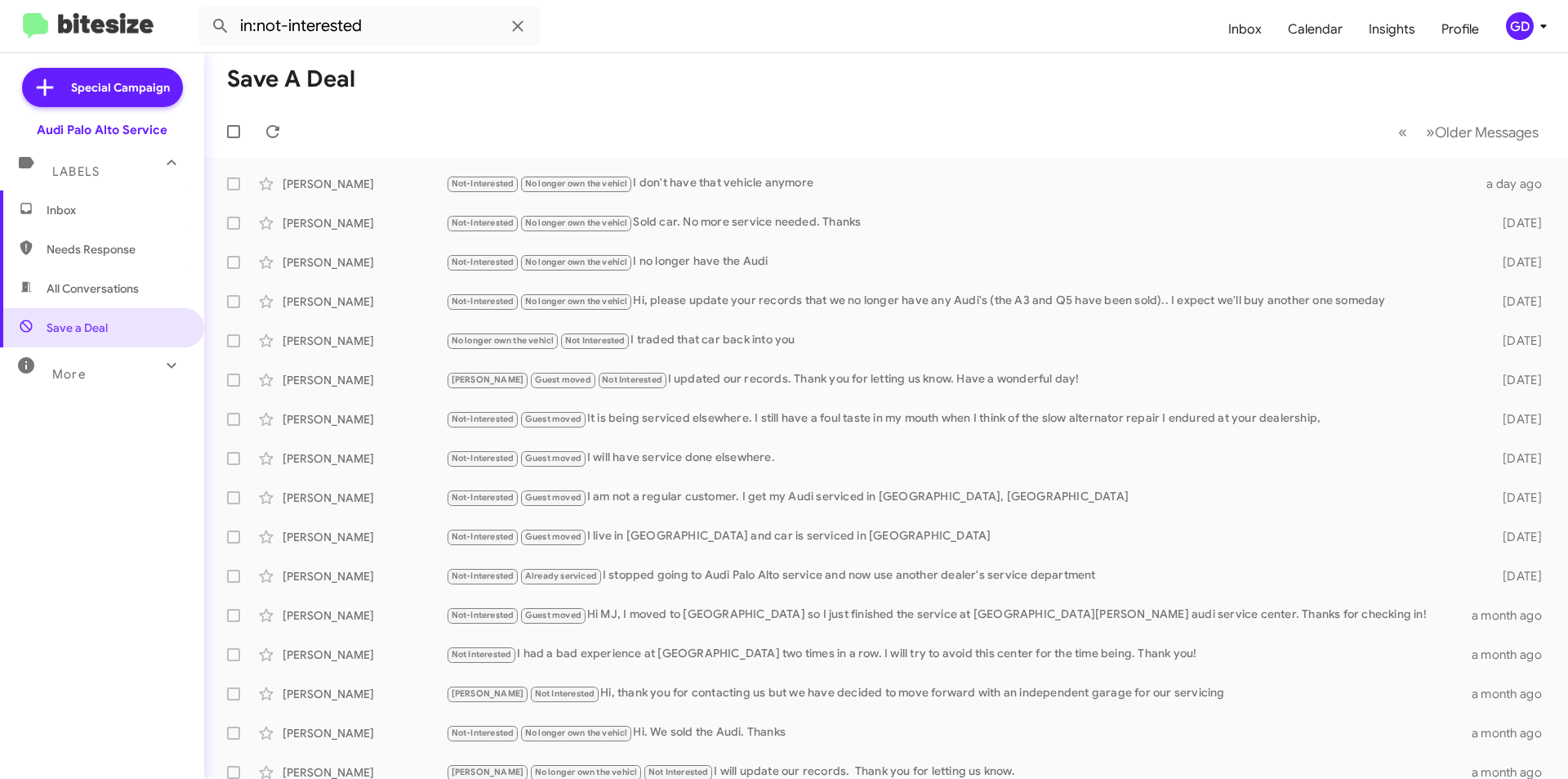
click at [82, 254] on span "Needs Response" at bounding box center [116, 249] width 139 height 17
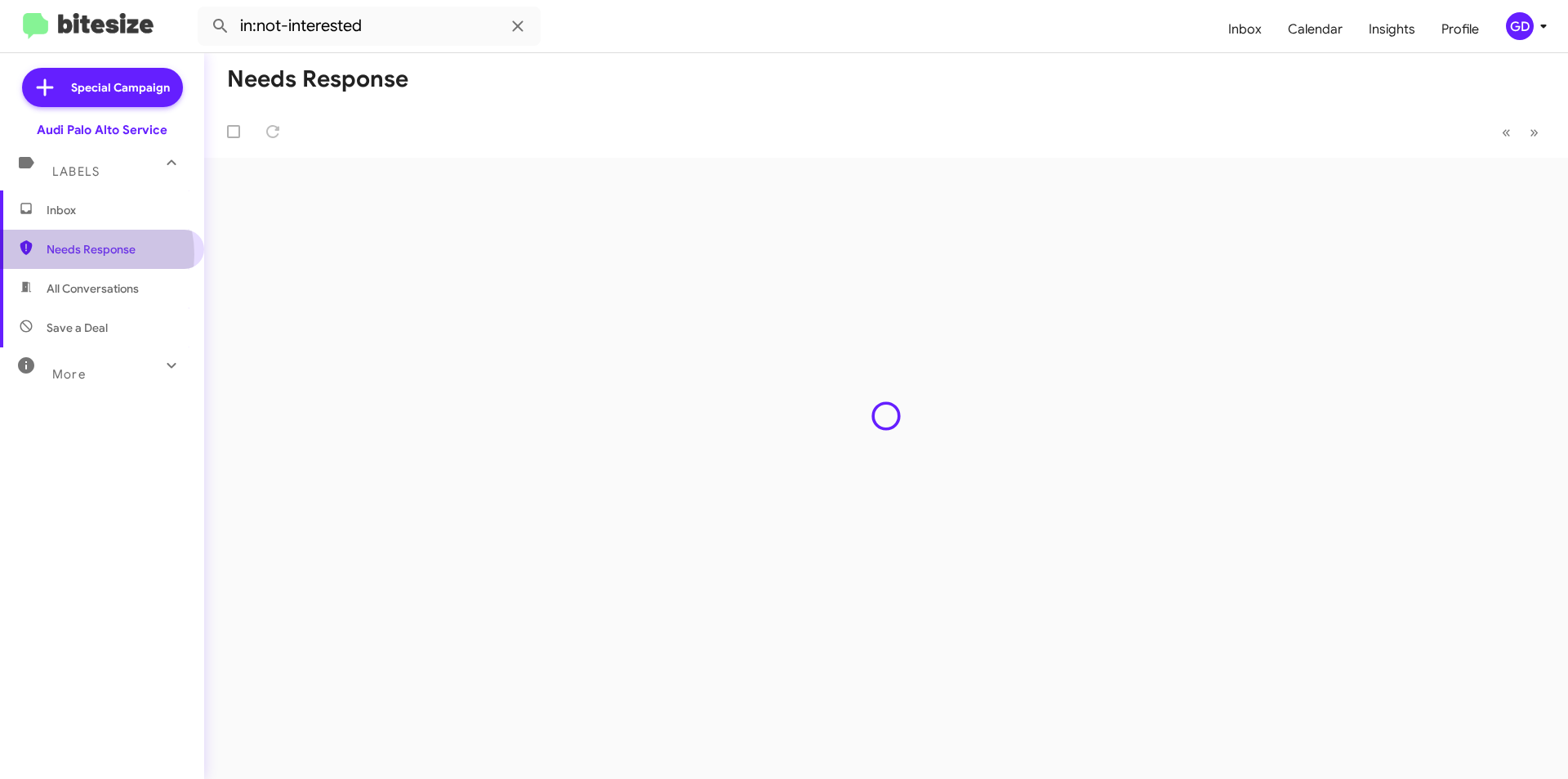
type input "in:needs-response"
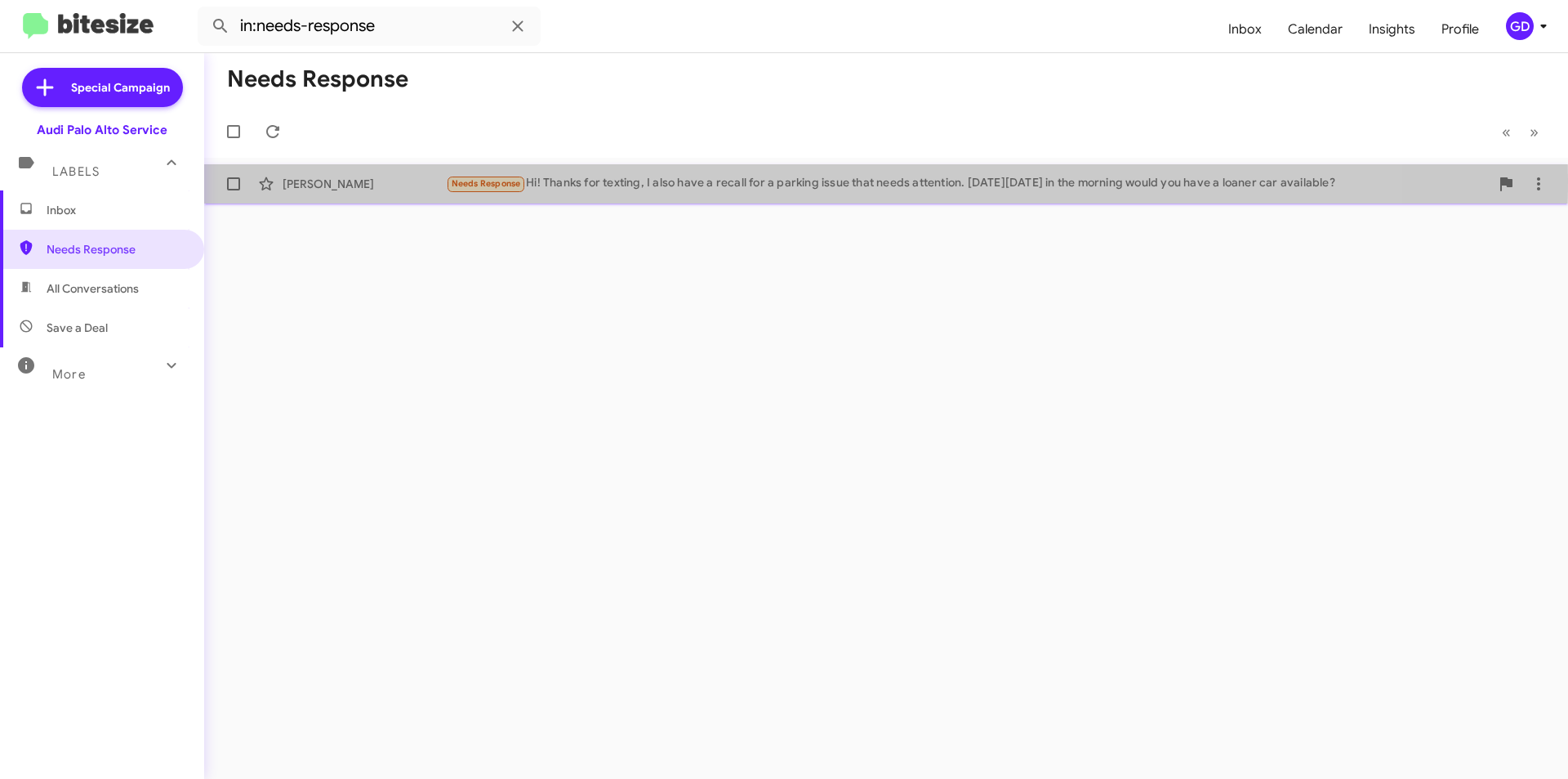
click at [344, 179] on div "[PERSON_NAME]" at bounding box center [364, 184] width 163 height 17
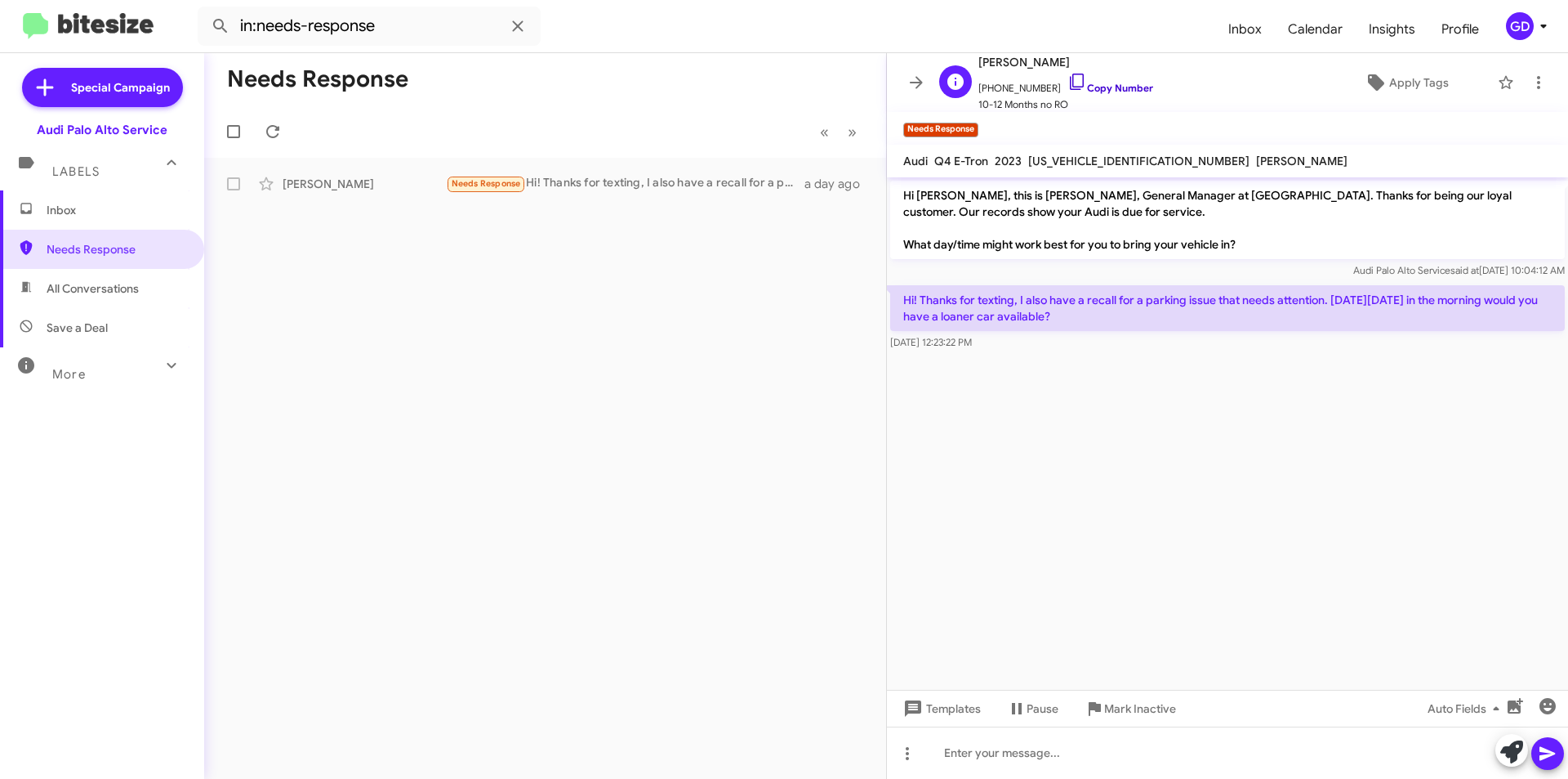
click at [1107, 87] on link "Copy Number" at bounding box center [1110, 88] width 86 height 12
click at [1100, 89] on link "Copy Number" at bounding box center [1110, 88] width 86 height 12
click at [1098, 87] on link "Copy Number" at bounding box center [1110, 88] width 86 height 12
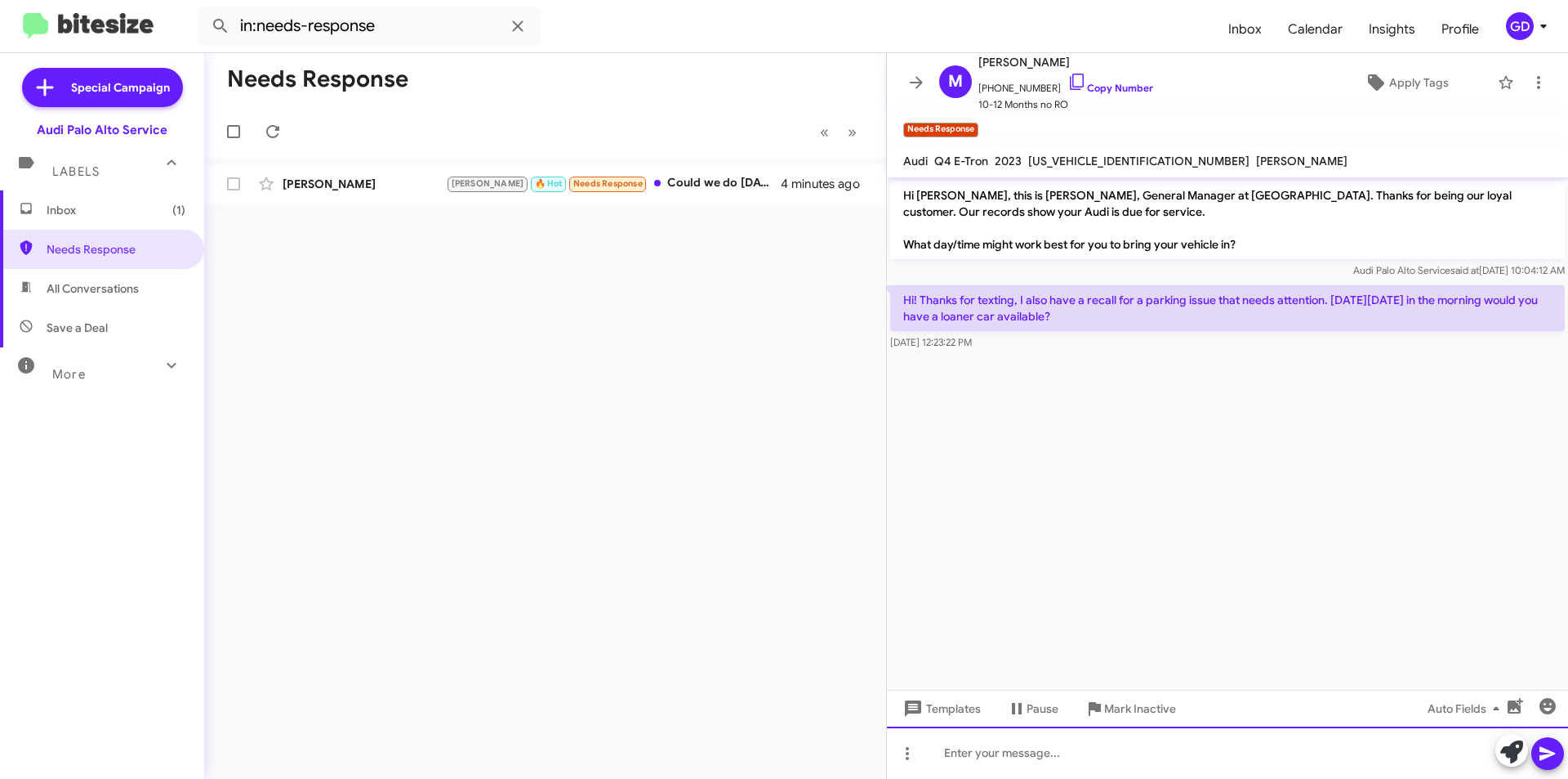
click at [998, 764] on div at bounding box center [1227, 752] width 681 height 52
click at [1416, 753] on div "Hi [PERSON_NAME], loaners are first come first serve. Also, my next availabilit…" at bounding box center [1227, 752] width 681 height 52
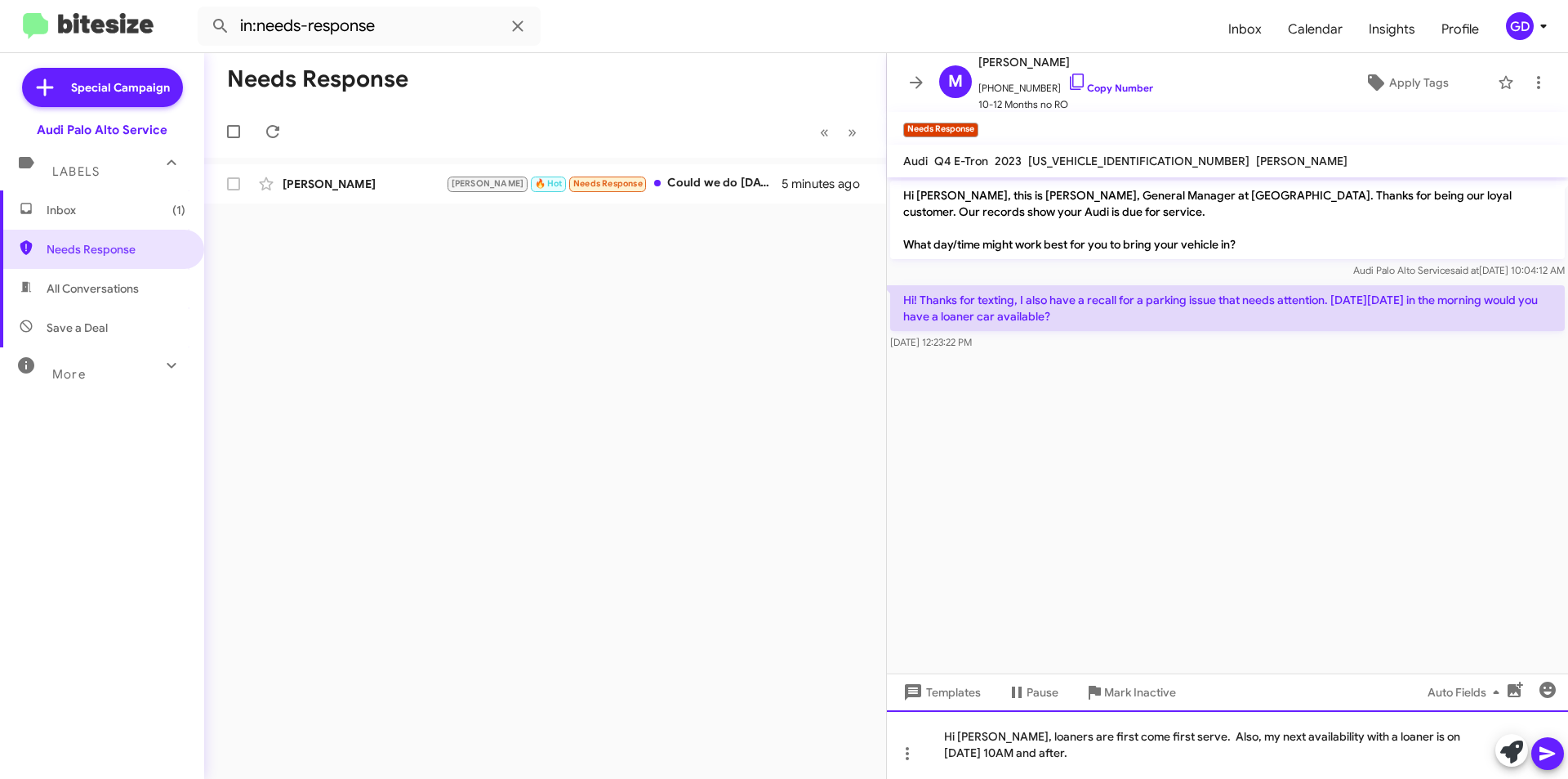
click at [1467, 733] on div "Hi [PERSON_NAME], loaners are first come first serve. Also, my next availabilit…" at bounding box center [1227, 743] width 681 height 68
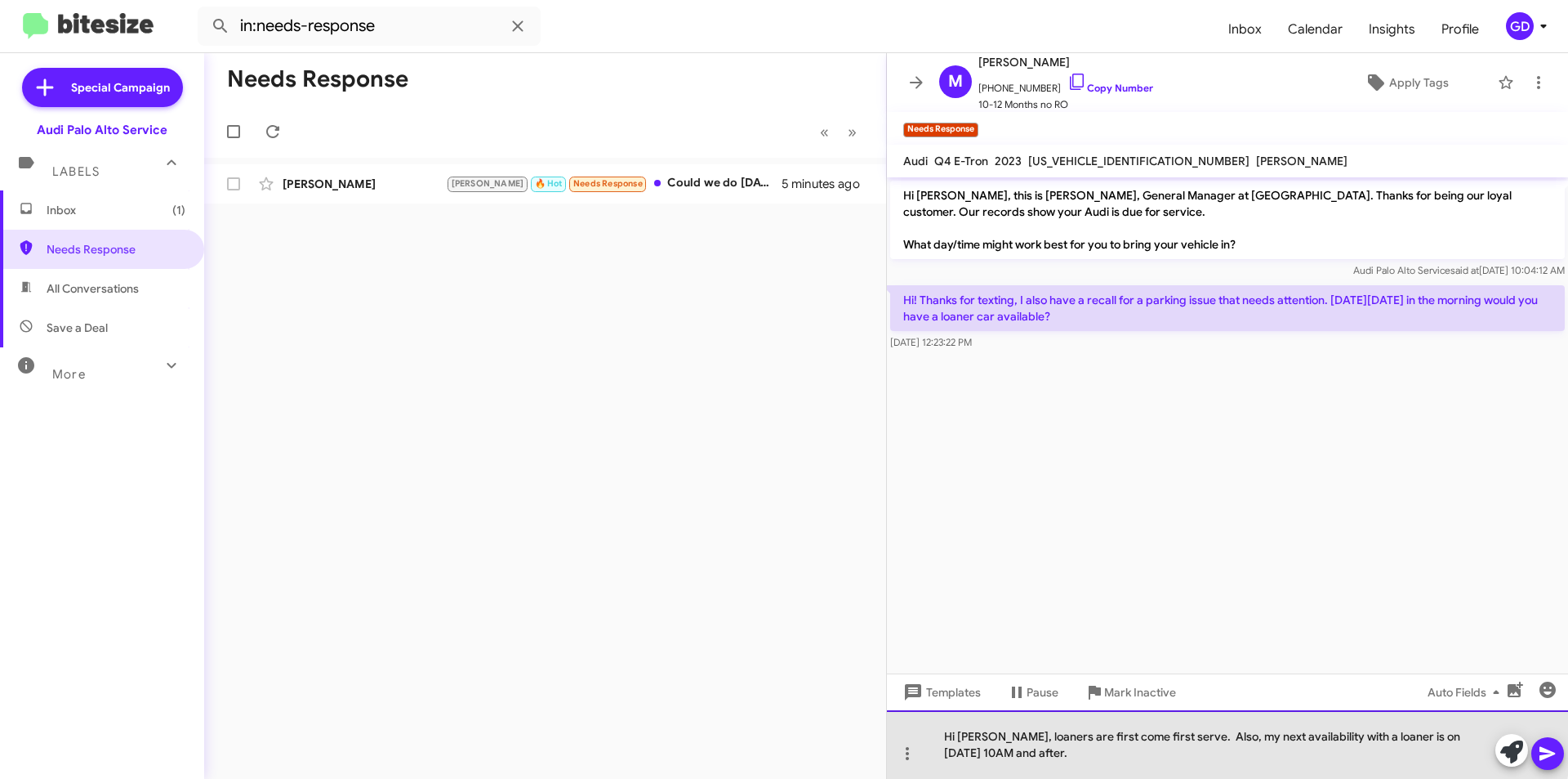
click at [1226, 736] on div "Hi [PERSON_NAME], loaners are first come first serve. Also, my next availabilit…" at bounding box center [1227, 743] width 681 height 68
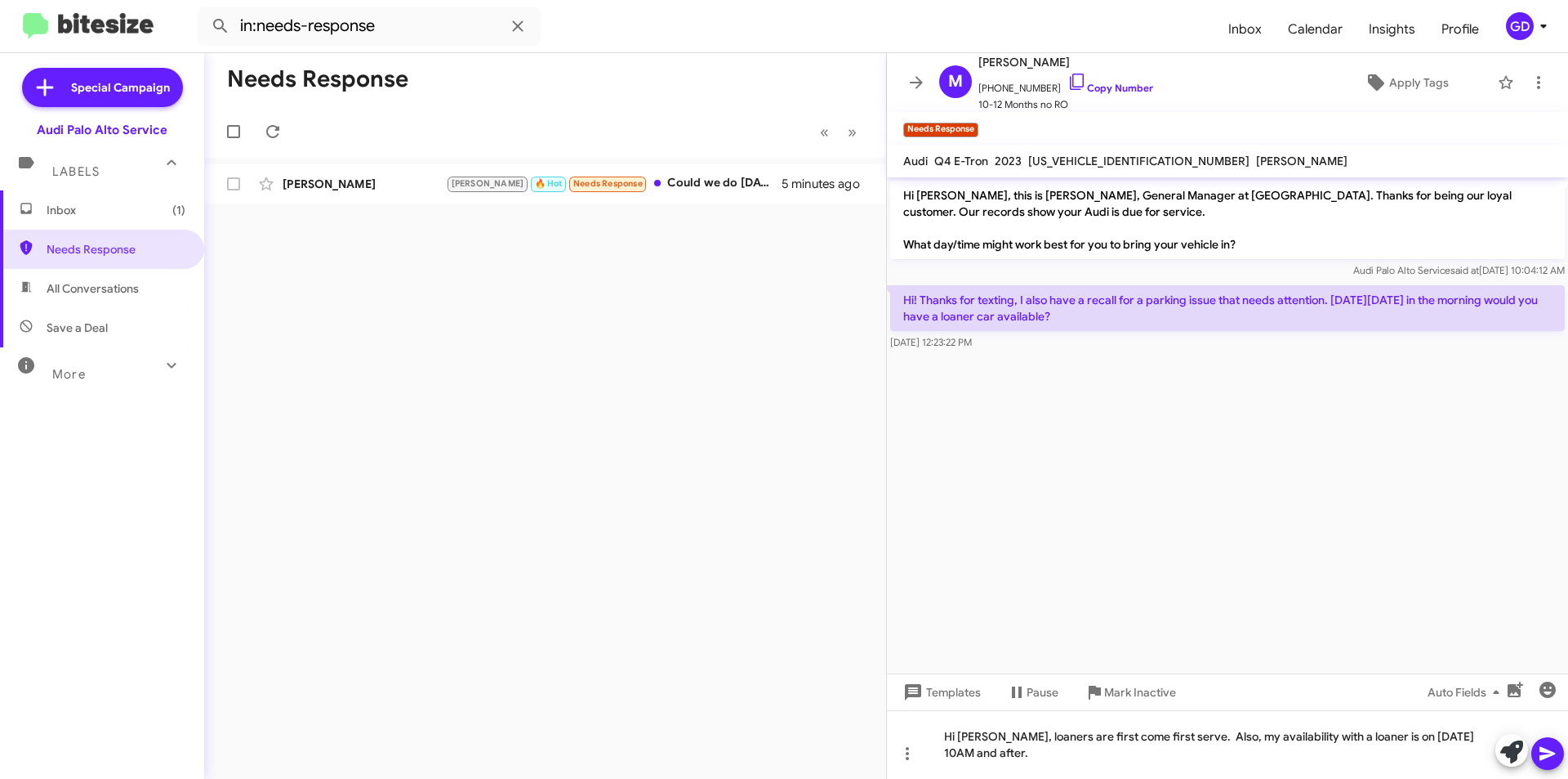
click at [1551, 751] on icon at bounding box center [1547, 753] width 16 height 14
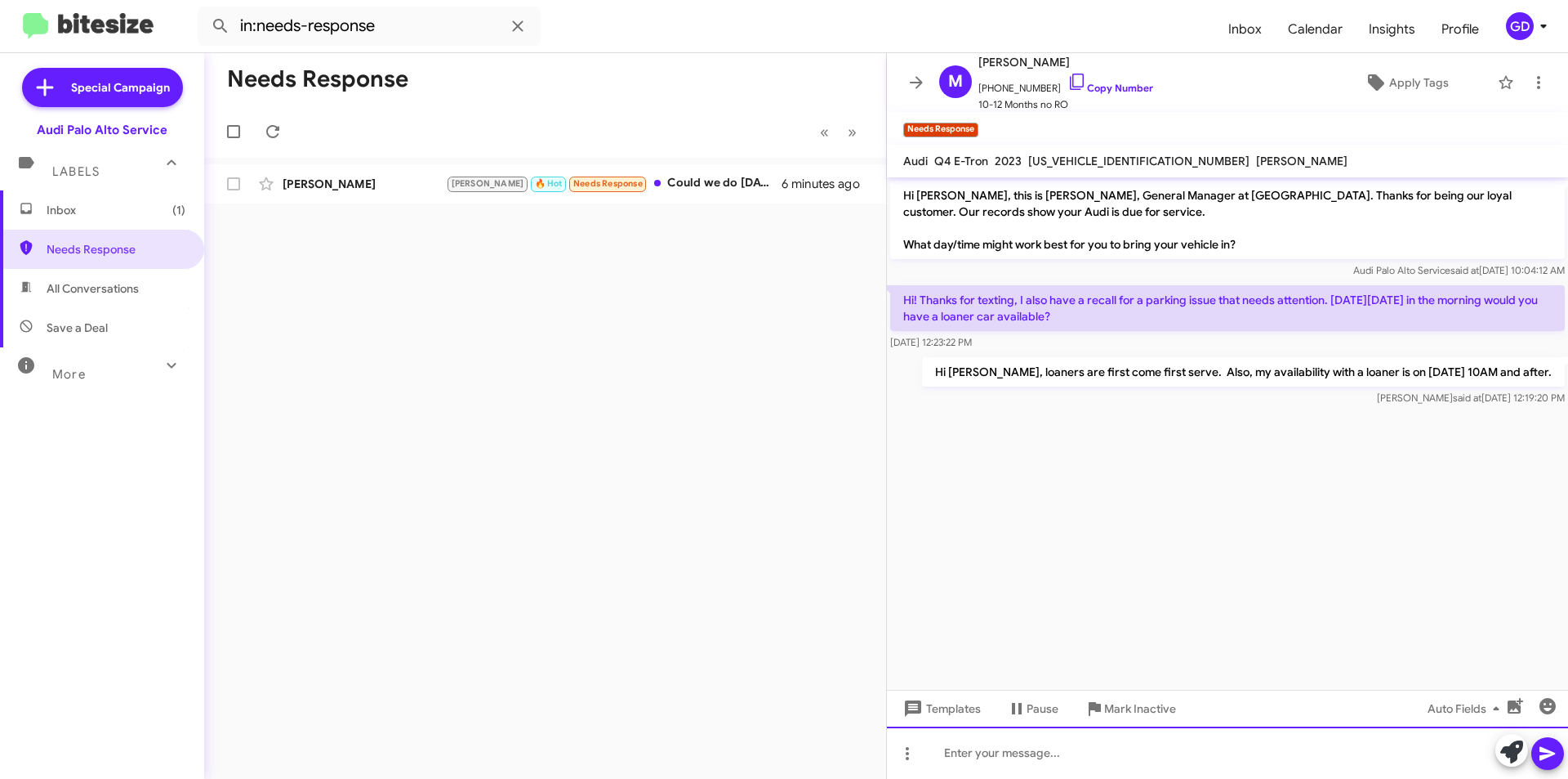
click at [959, 756] on div at bounding box center [1227, 752] width 681 height 52
click at [1551, 752] on icon at bounding box center [1547, 753] width 16 height 14
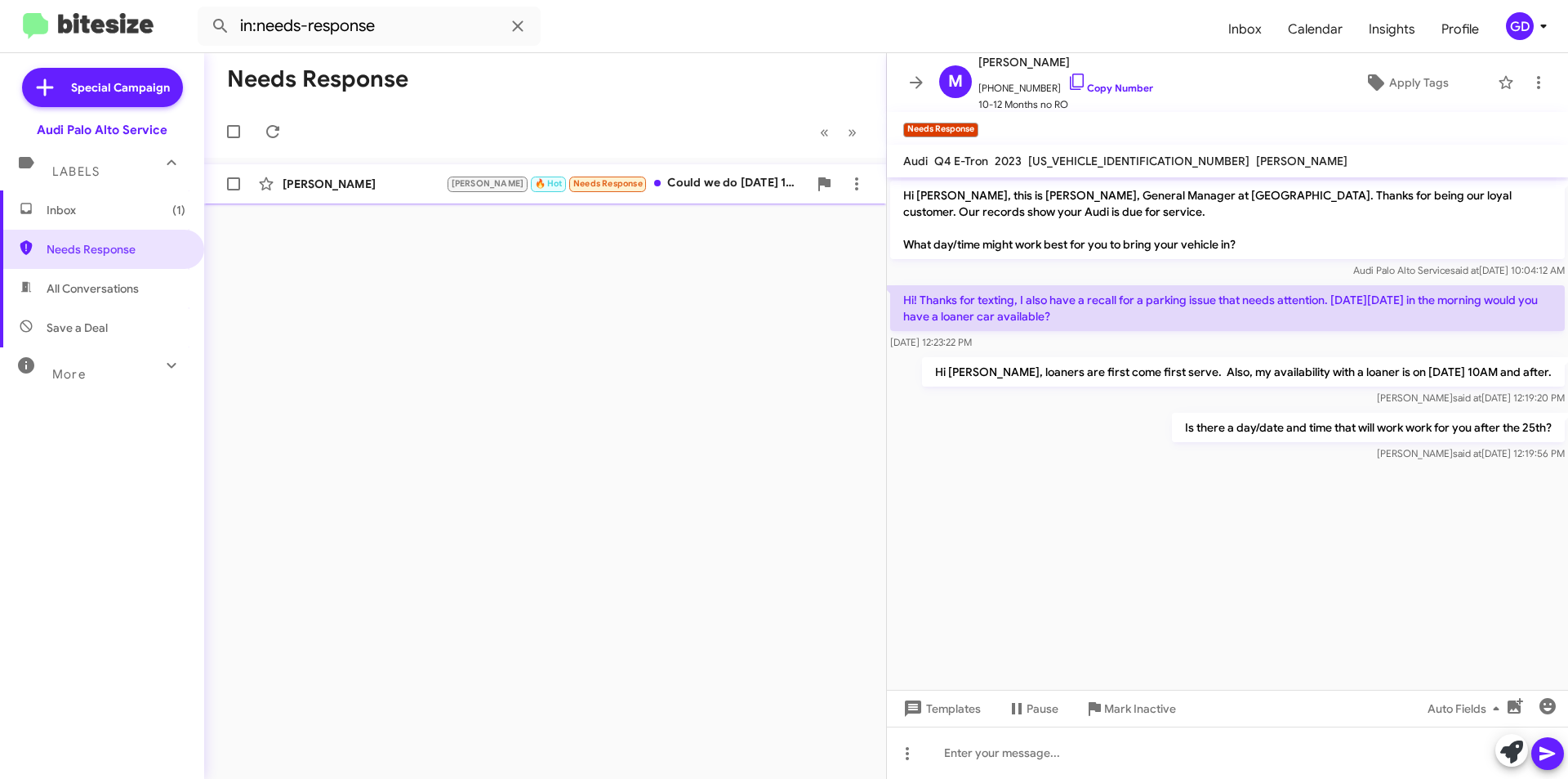
click at [315, 182] on div "[PERSON_NAME]" at bounding box center [364, 184] width 163 height 17
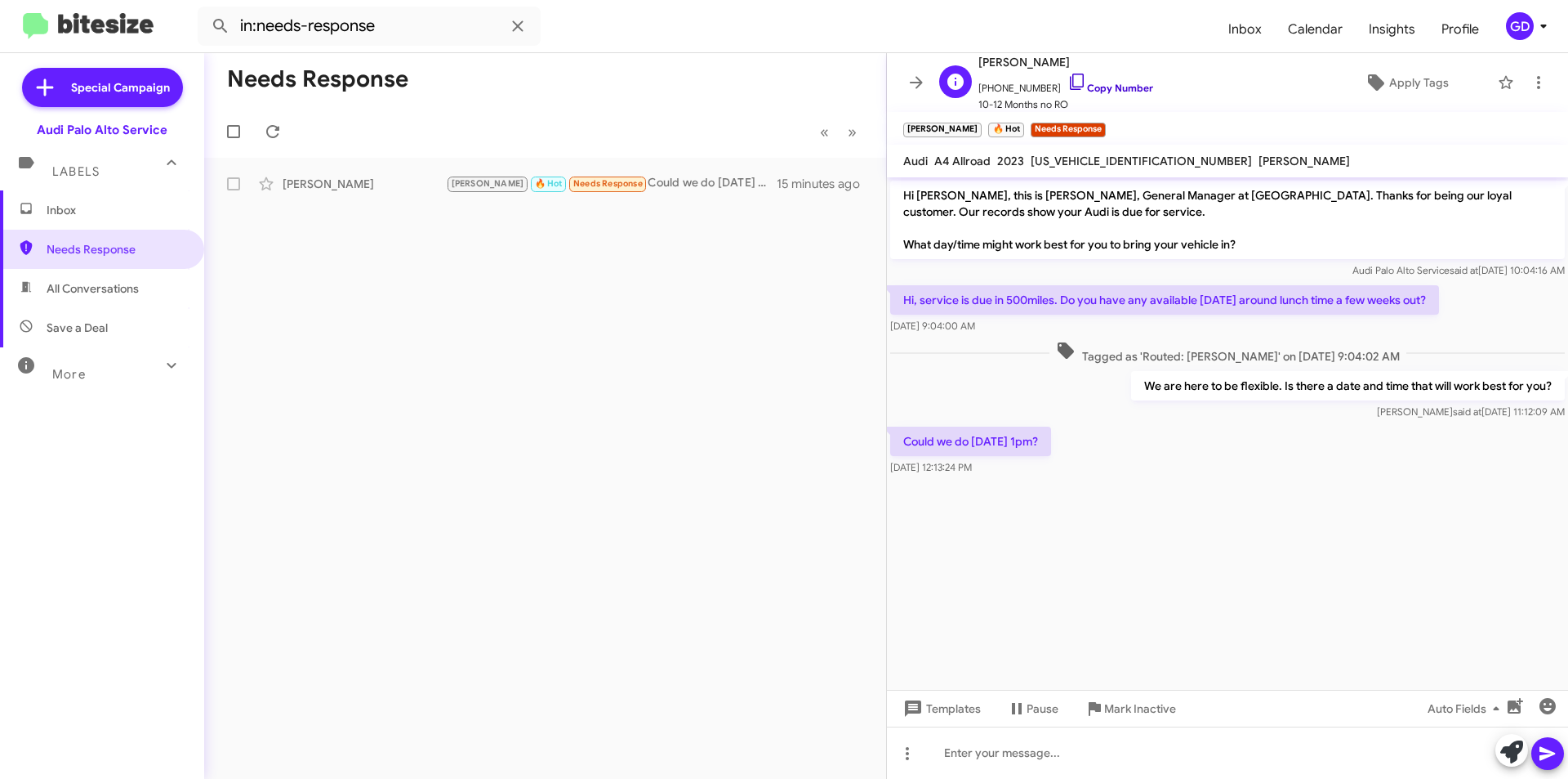
click at [1096, 85] on link "Copy Number" at bounding box center [1110, 88] width 86 height 12
